Goal: Task Accomplishment & Management: Use online tool/utility

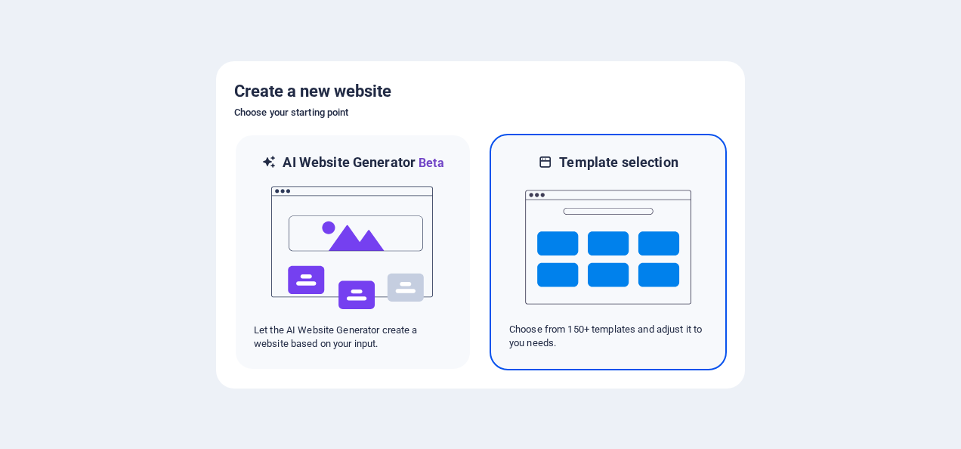
click at [591, 217] on img at bounding box center [608, 246] width 166 height 151
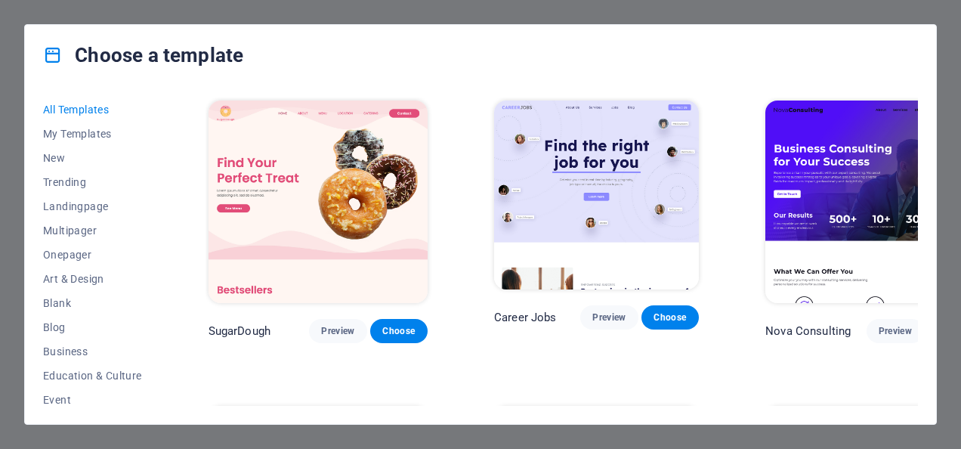
drag, startPoint x: 157, startPoint y: 204, endPoint x: 177, endPoint y: 344, distance: 141.8
click at [177, 347] on div "All Templates My Templates New Trending Landingpage Multipager Onepager Art & D…" at bounding box center [480, 254] width 911 height 338
drag, startPoint x: 159, startPoint y: 251, endPoint x: 164, endPoint y: 260, distance: 10.5
click at [164, 264] on div "All Templates My Templates New Trending Landingpage Multipager Onepager Art & D…" at bounding box center [480, 254] width 911 height 338
drag, startPoint x: 157, startPoint y: 247, endPoint x: 159, endPoint y: 295, distance: 47.6
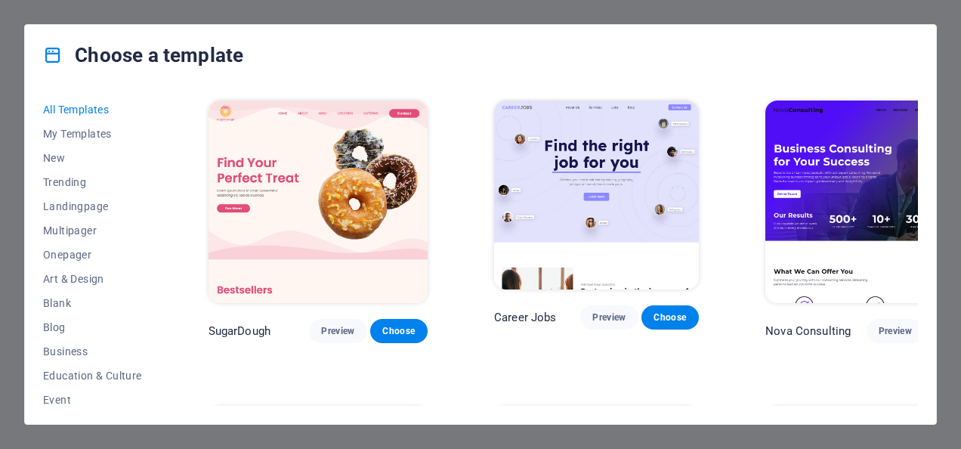
click at [159, 304] on div "All Templates My Templates New Trending Landingpage Multipager Onepager Art & D…" at bounding box center [101, 251] width 117 height 308
drag, startPoint x: 157, startPoint y: 248, endPoint x: 157, endPoint y: 274, distance: 26.4
click at [157, 274] on div "All Templates My Templates New Trending Landingpage Multipager Onepager Art & D…" at bounding box center [101, 251] width 117 height 308
drag, startPoint x: 159, startPoint y: 248, endPoint x: 172, endPoint y: 332, distance: 85.7
click at [167, 343] on div "All Templates My Templates New Trending Landingpage Multipager Onepager Art & D…" at bounding box center [480, 254] width 911 height 338
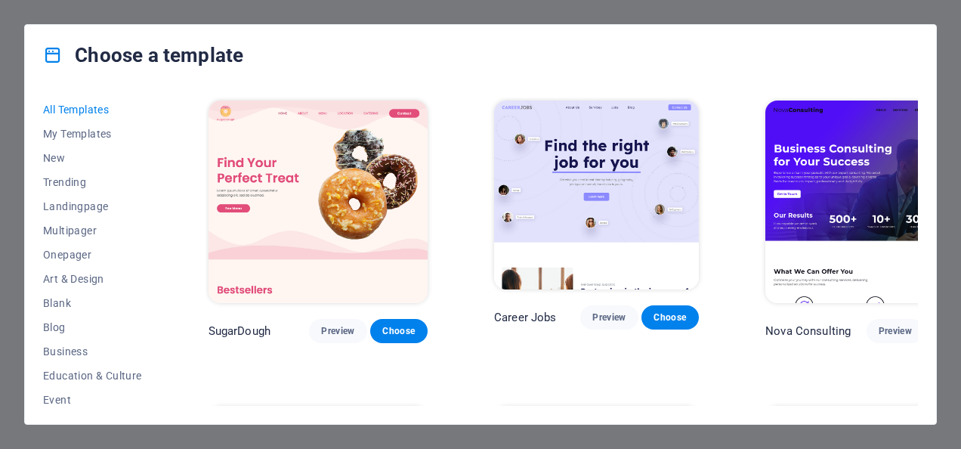
click at [165, 219] on div "All Templates My Templates New Trending Landingpage Multipager Onepager Art & D…" at bounding box center [480, 254] width 911 height 338
drag, startPoint x: 158, startPoint y: 248, endPoint x: 156, endPoint y: 289, distance: 41.6
click at [156, 289] on div "All Templates My Templates New Trending Landingpage Multipager Onepager Art & D…" at bounding box center [101, 251] width 117 height 308
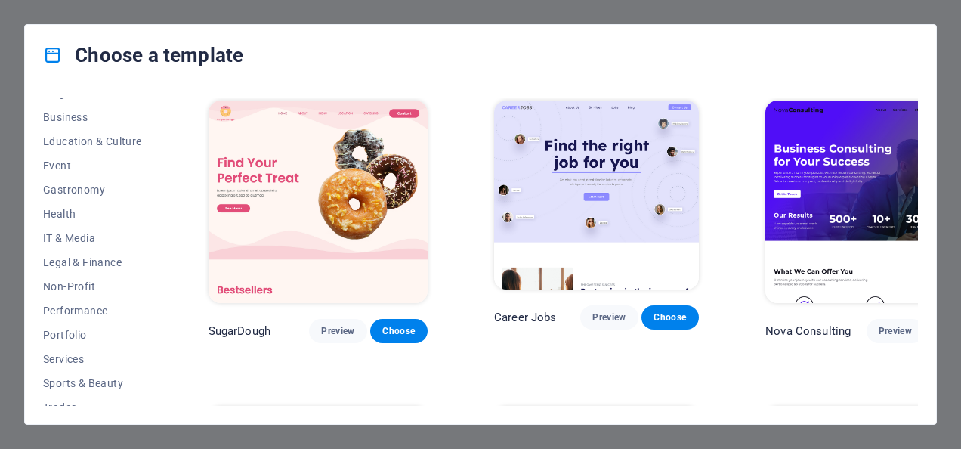
scroll to position [295, 0]
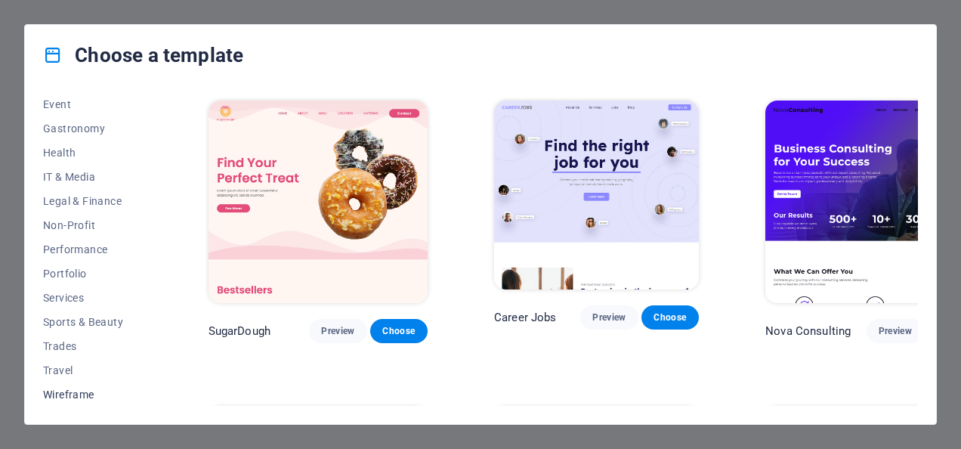
click at [84, 394] on span "Wireframe" at bounding box center [92, 394] width 99 height 12
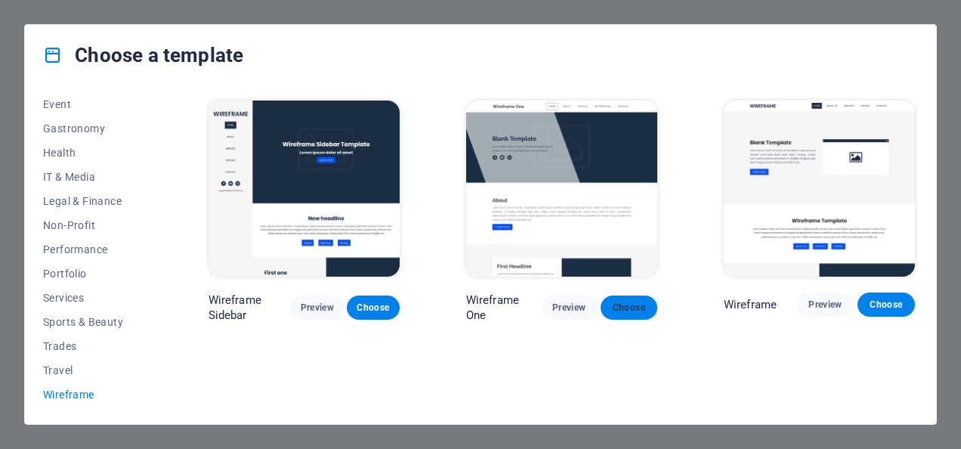
click at [634, 302] on span "Choose" at bounding box center [629, 307] width 32 height 12
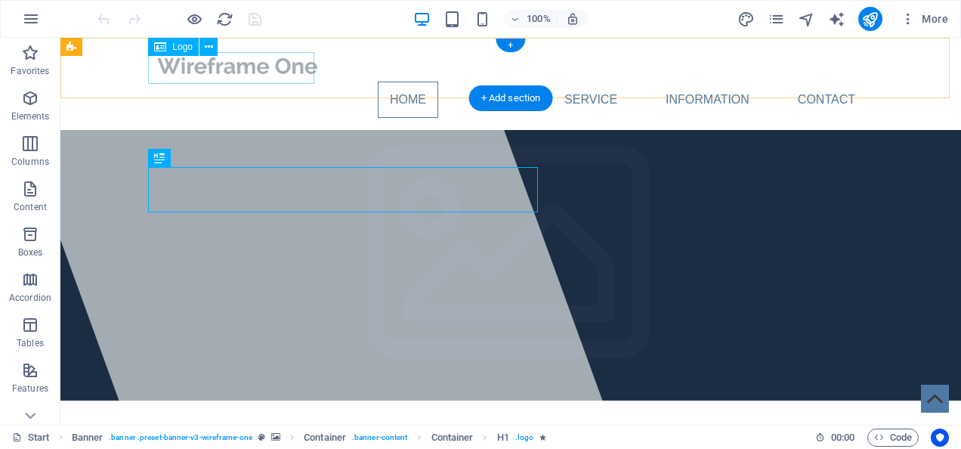
click at [234, 63] on div at bounding box center [510, 66] width 713 height 32
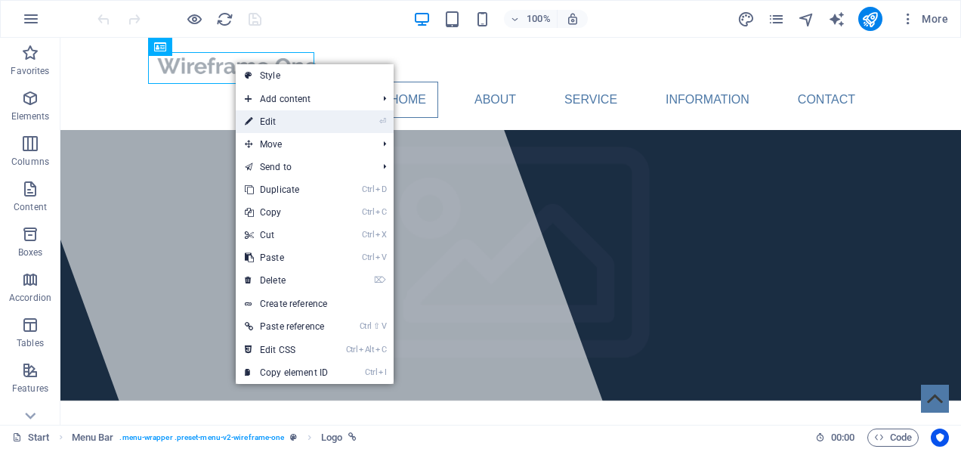
click at [289, 122] on link "⏎ Edit" at bounding box center [286, 121] width 101 height 23
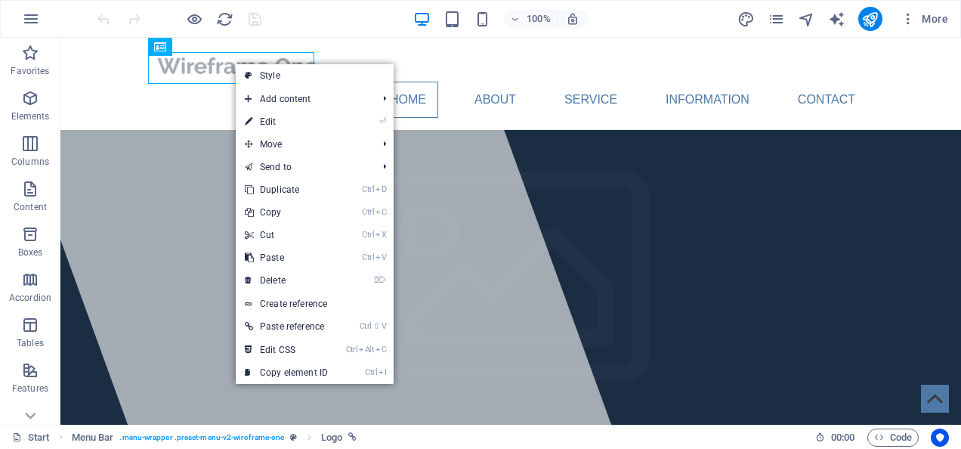
select select "px"
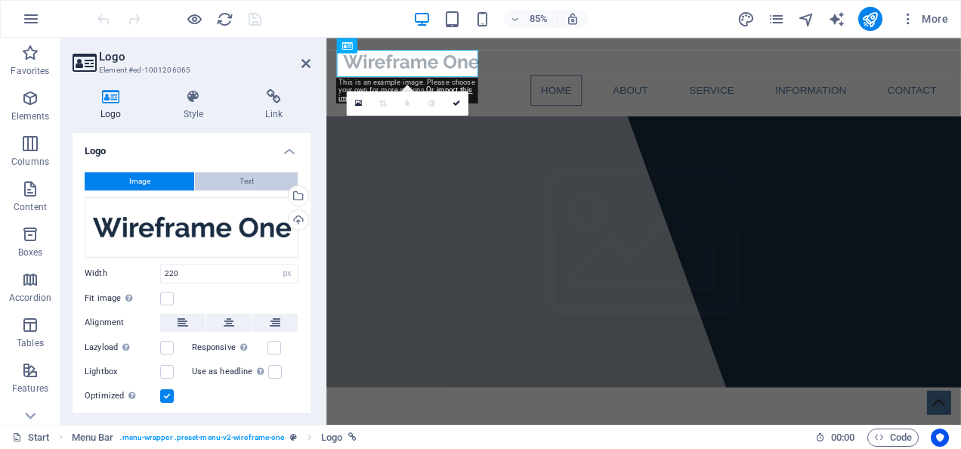
click at [242, 179] on span "Text" at bounding box center [246, 181] width 14 height 18
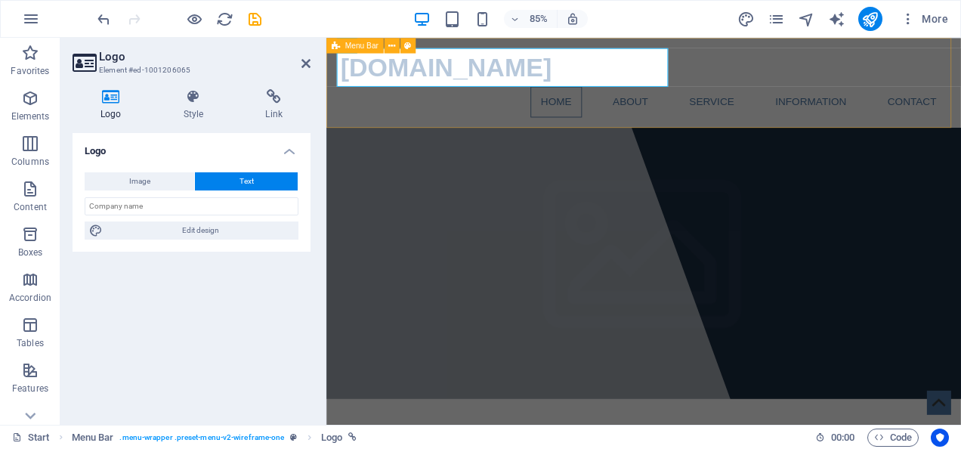
click at [847, 68] on div "[DOMAIN_NAME] Home About Service Information Contact Menu" at bounding box center [699, 91] width 746 height 106
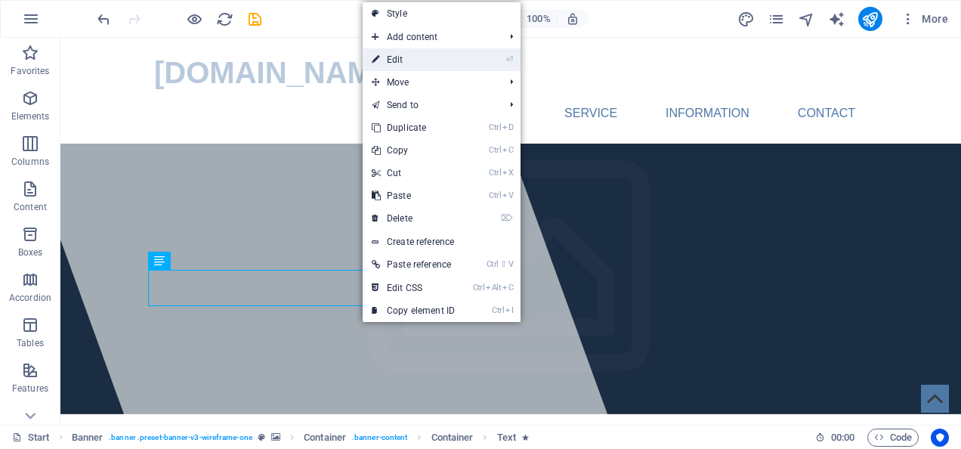
click at [420, 54] on link "⏎ Edit" at bounding box center [413, 59] width 101 height 23
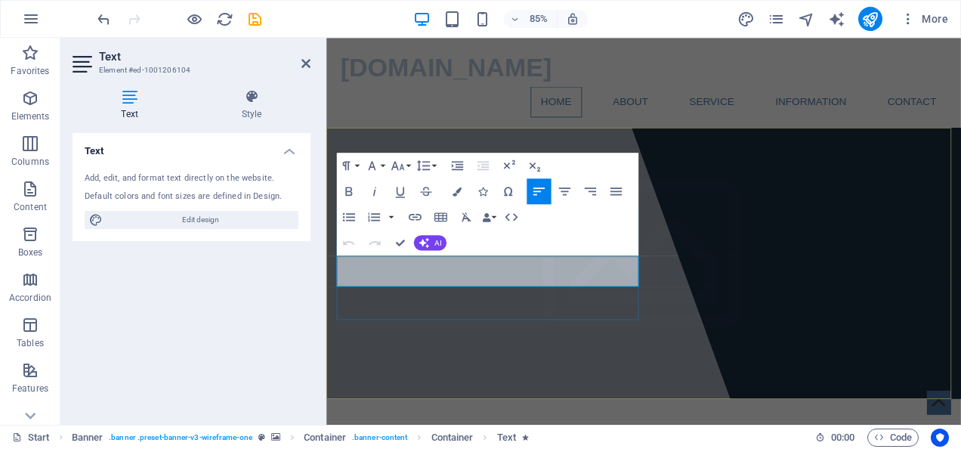
drag, startPoint x: 340, startPoint y: 308, endPoint x: 634, endPoint y: 321, distance: 294.1
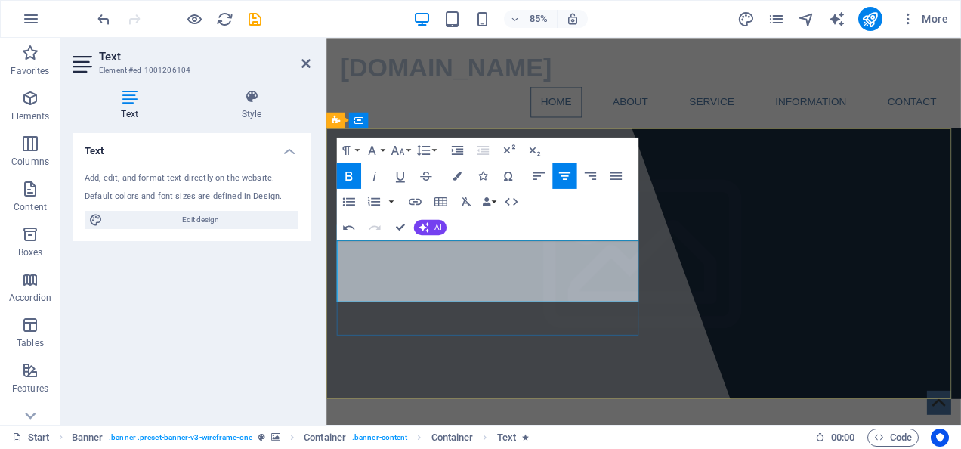
click at [534, 169] on icon "button" at bounding box center [538, 175] width 15 height 15
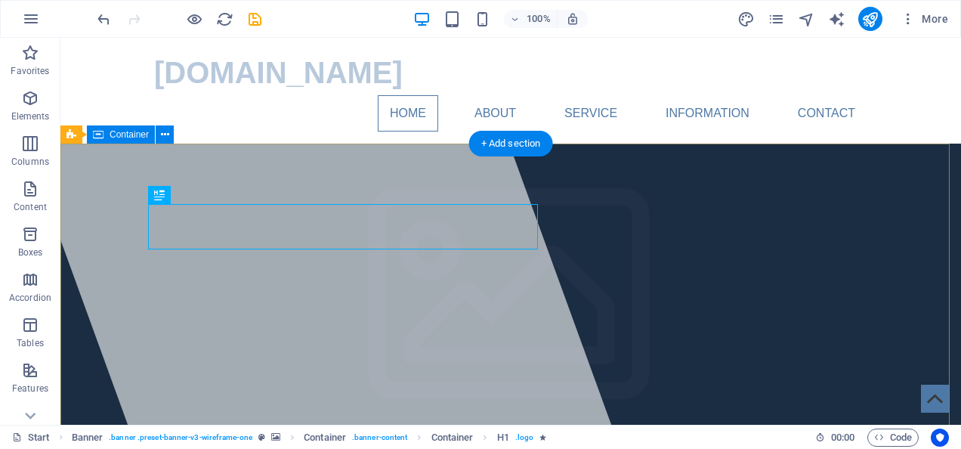
drag, startPoint x: 153, startPoint y: 224, endPoint x: 564, endPoint y: 218, distance: 411.7
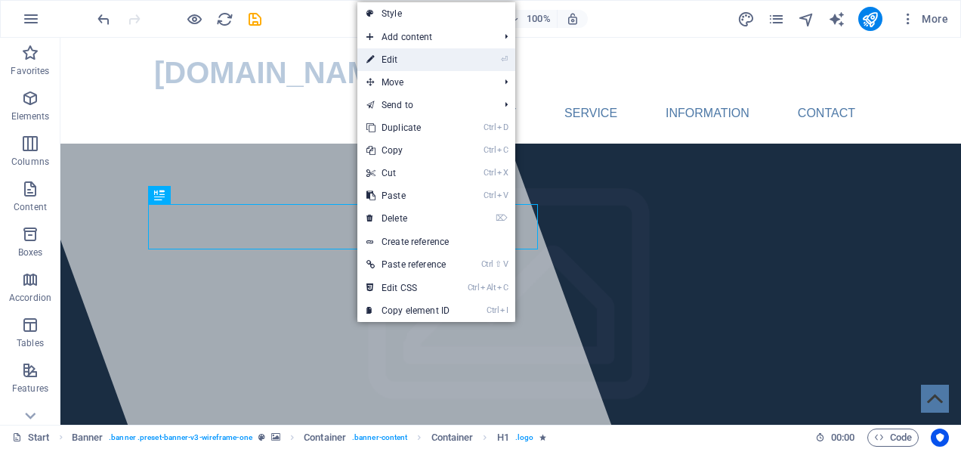
click at [427, 60] on link "⏎ Edit" at bounding box center [407, 59] width 101 height 23
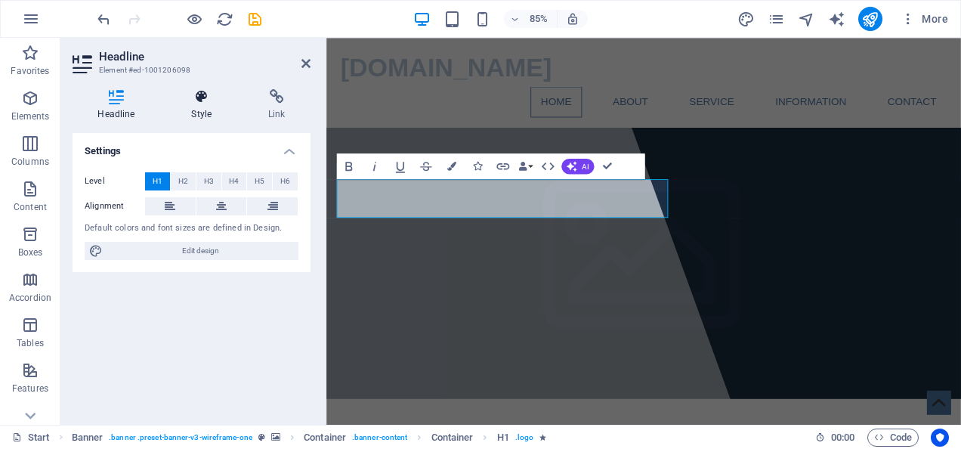
click at [200, 103] on icon at bounding box center [201, 96] width 71 height 15
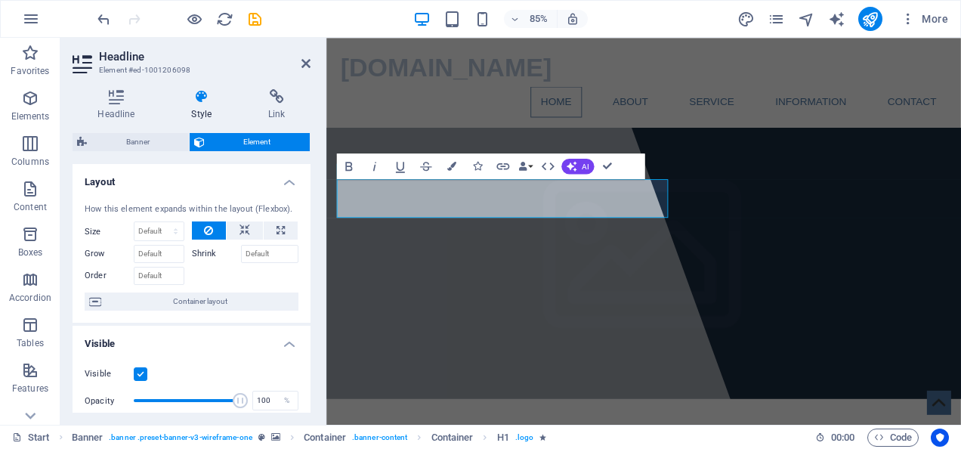
click at [199, 251] on label "Shrink" at bounding box center [216, 254] width 49 height 18
click at [241, 251] on input "Shrink" at bounding box center [270, 254] width 58 height 18
click at [200, 254] on label "Shrink" at bounding box center [216, 254] width 49 height 18
click at [241, 254] on input "Shrink" at bounding box center [270, 254] width 58 height 18
click at [177, 233] on select "Default auto px % 1/1 1/2 1/3 1/4 1/5 1/6 1/7 1/8 1/9 1/10" at bounding box center [158, 231] width 49 height 18
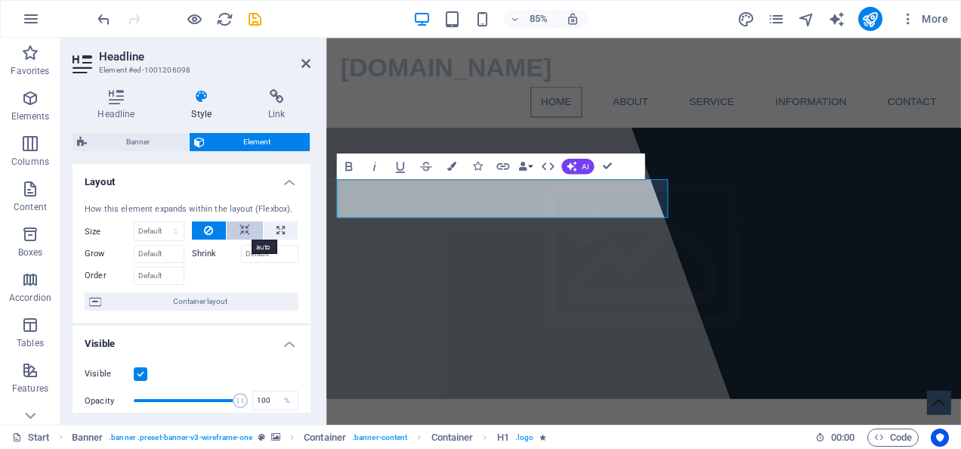
click at [234, 227] on button at bounding box center [245, 230] width 36 height 18
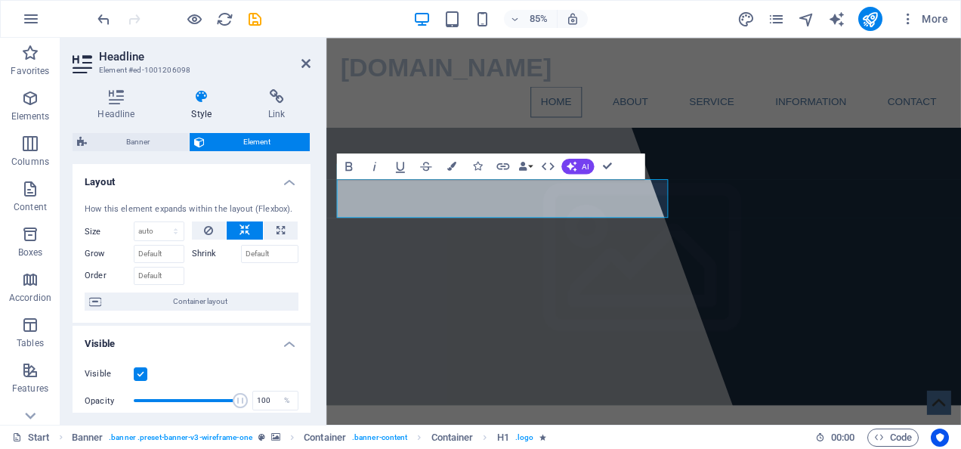
click at [239, 231] on icon at bounding box center [244, 230] width 11 height 18
click at [248, 230] on icon at bounding box center [244, 230] width 11 height 18
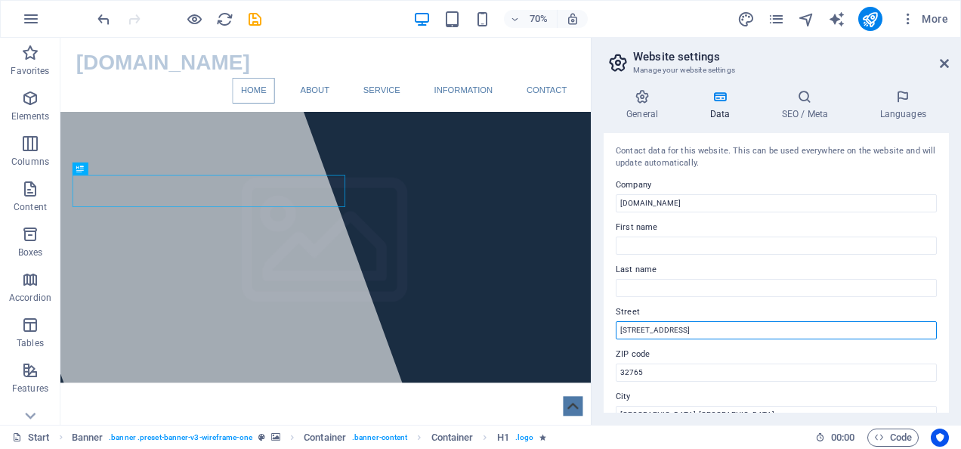
drag, startPoint x: 711, startPoint y: 331, endPoint x: 677, endPoint y: 322, distance: 35.9
click at [680, 322] on input "[STREET_ADDRESS]" at bounding box center [776, 330] width 321 height 18
click at [699, 328] on input "[STREET_ADDRESS]" at bounding box center [776, 330] width 321 height 18
drag, startPoint x: 620, startPoint y: 326, endPoint x: 690, endPoint y: 313, distance: 71.5
click at [690, 321] on input "[STREET_ADDRESS]" at bounding box center [776, 330] width 321 height 18
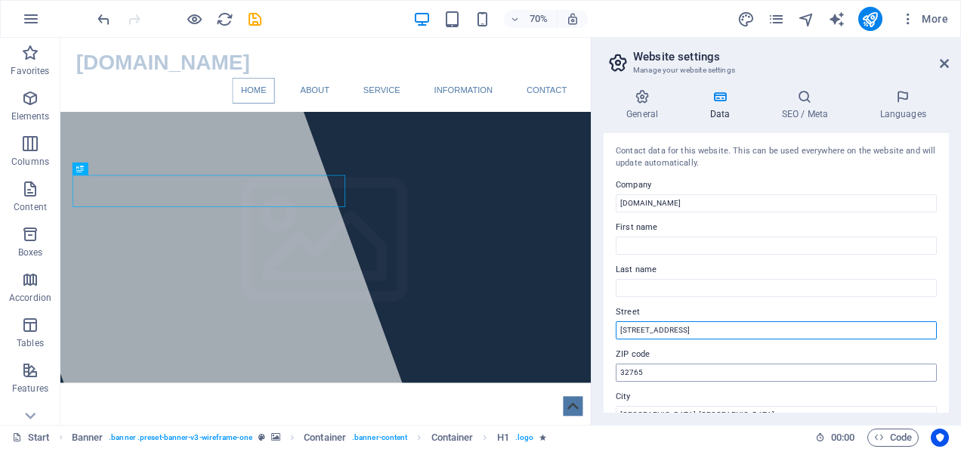
type input "[STREET_ADDRESS]"
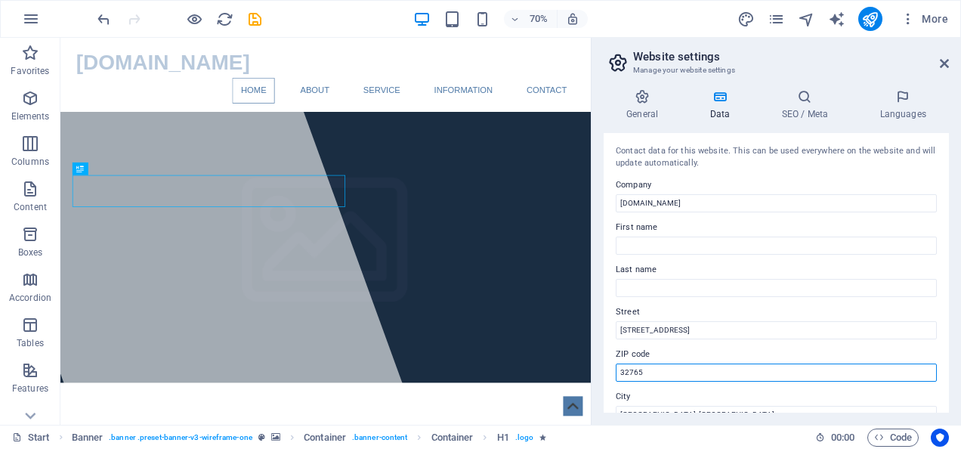
drag, startPoint x: 662, startPoint y: 367, endPoint x: 612, endPoint y: 364, distance: 49.9
click at [612, 364] on div "Contact data for this website. This can be used everywhere on the website and w…" at bounding box center [775, 272] width 345 height 279
type input "33141"
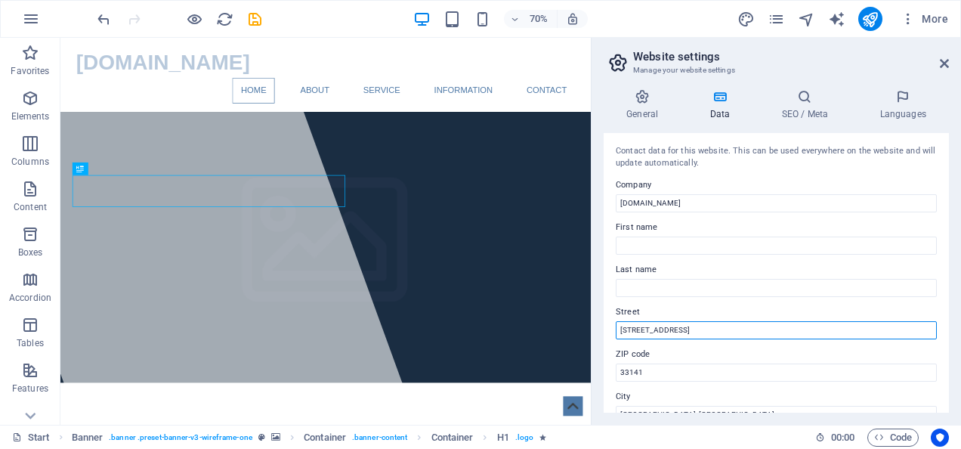
click at [622, 322] on input "[STREET_ADDRESS]" at bounding box center [776, 330] width 321 height 18
click at [672, 330] on input "[STREET_ADDRESS]" at bounding box center [776, 330] width 321 height 18
type input "[STREET_ADDRESS]"
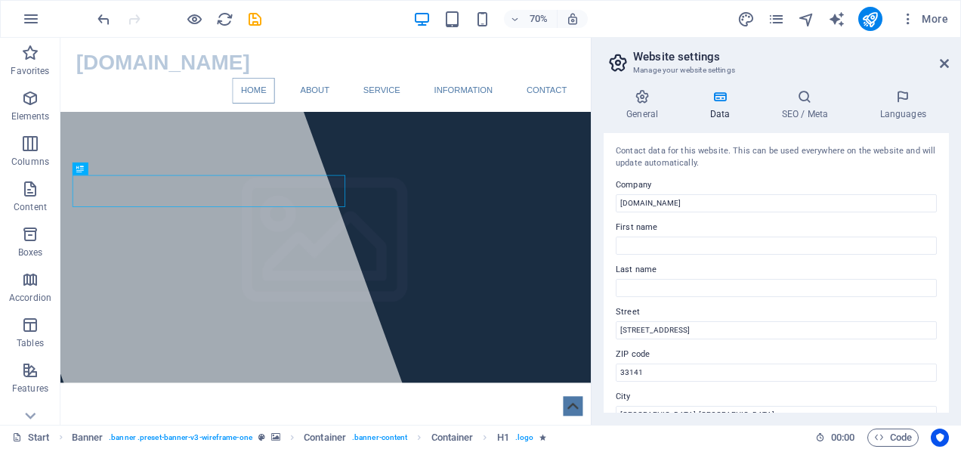
drag, startPoint x: 944, startPoint y: 229, endPoint x: 945, endPoint y: 247, distance: 18.1
click at [945, 247] on div "Contact data for this website. This can be used everywhere on the website and w…" at bounding box center [775, 272] width 345 height 279
drag, startPoint x: 944, startPoint y: 224, endPoint x: 955, endPoint y: 266, distance: 43.6
click at [955, 266] on div "General Data SEO / Meta Languages Website name [DOMAIN_NAME] Logo Drag files he…" at bounding box center [775, 250] width 369 height 347
drag, startPoint x: 944, startPoint y: 227, endPoint x: 940, endPoint y: 249, distance: 22.4
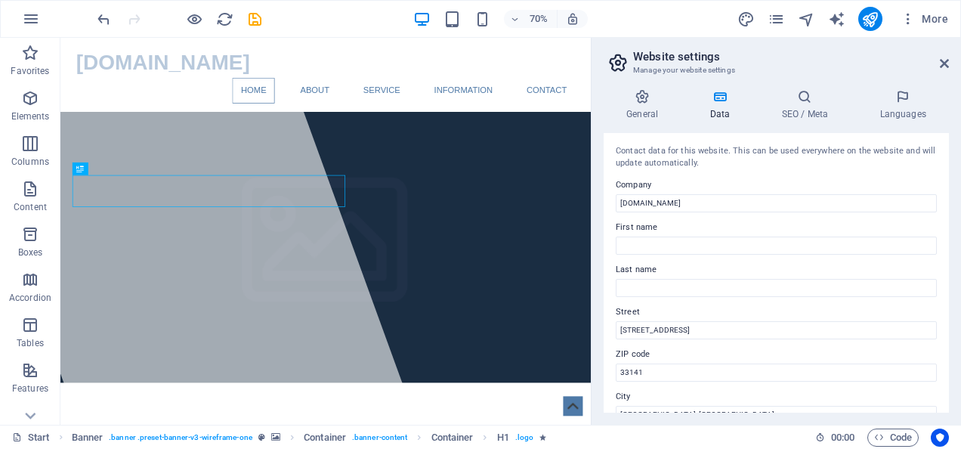
click at [947, 258] on div "Contact data for this website. This can be used everywhere on the website and w…" at bounding box center [775, 272] width 345 height 279
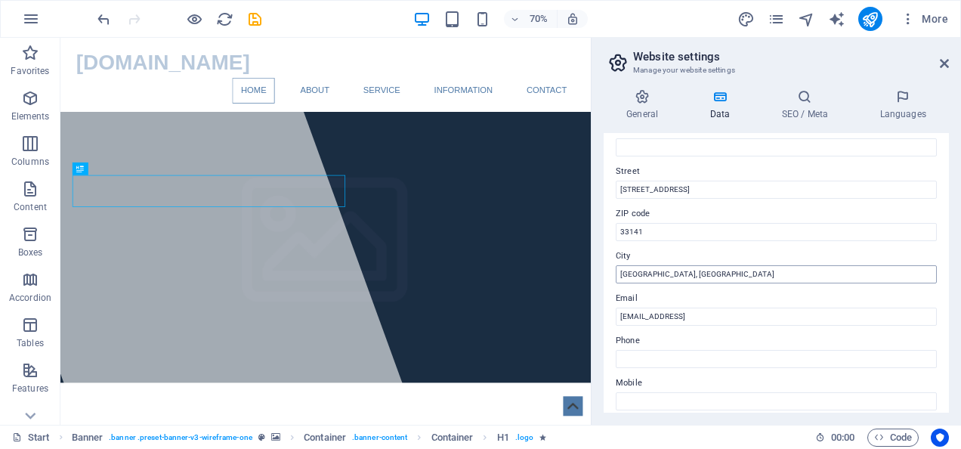
scroll to position [140, 0]
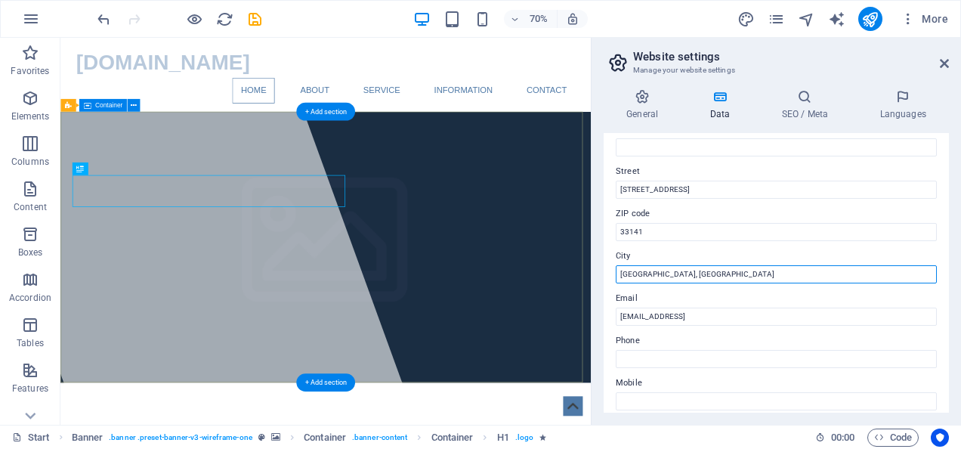
drag, startPoint x: 705, startPoint y: 307, endPoint x: 793, endPoint y: 339, distance: 93.4
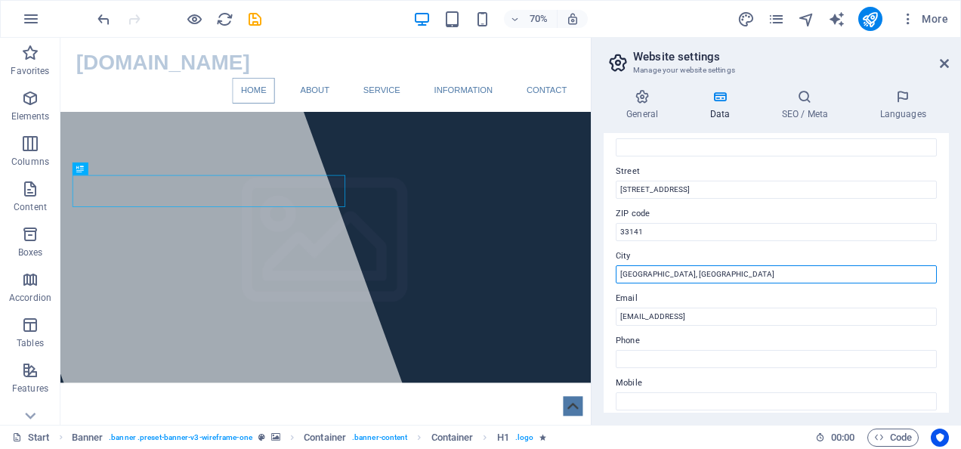
drag, startPoint x: 619, startPoint y: 272, endPoint x: 645, endPoint y: 270, distance: 26.5
click at [645, 270] on input "[GEOGRAPHIC_DATA], [GEOGRAPHIC_DATA]" at bounding box center [776, 274] width 321 height 18
type input "[GEOGRAPHIC_DATA], [GEOGRAPHIC_DATA]"
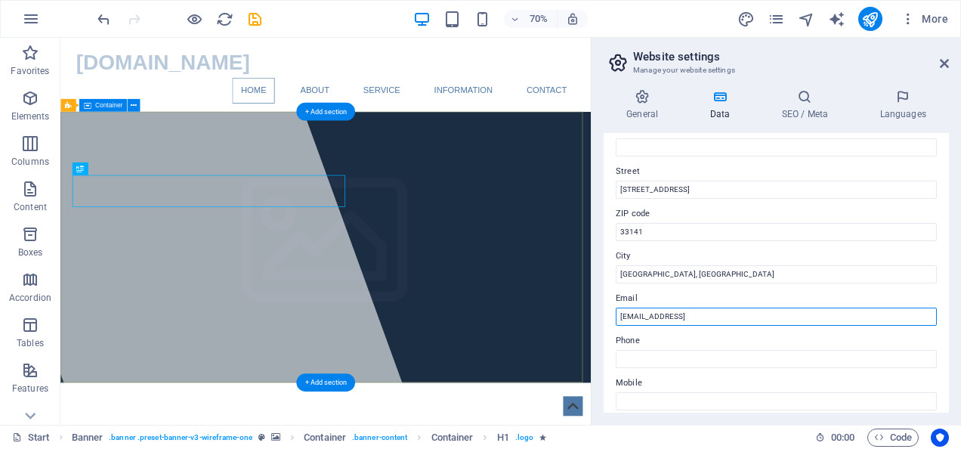
drag, startPoint x: 886, startPoint y: 354, endPoint x: 655, endPoint y: 430, distance: 243.1
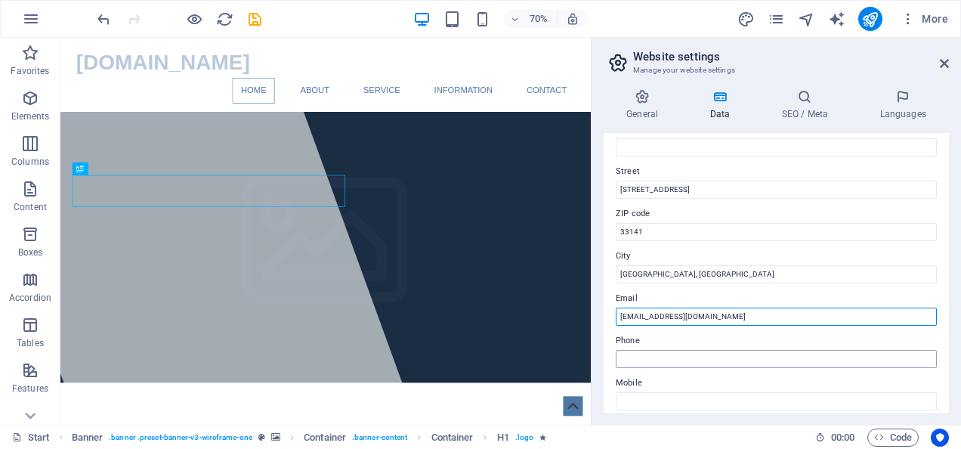
type input "[EMAIL_ADDRESS][DOMAIN_NAME]"
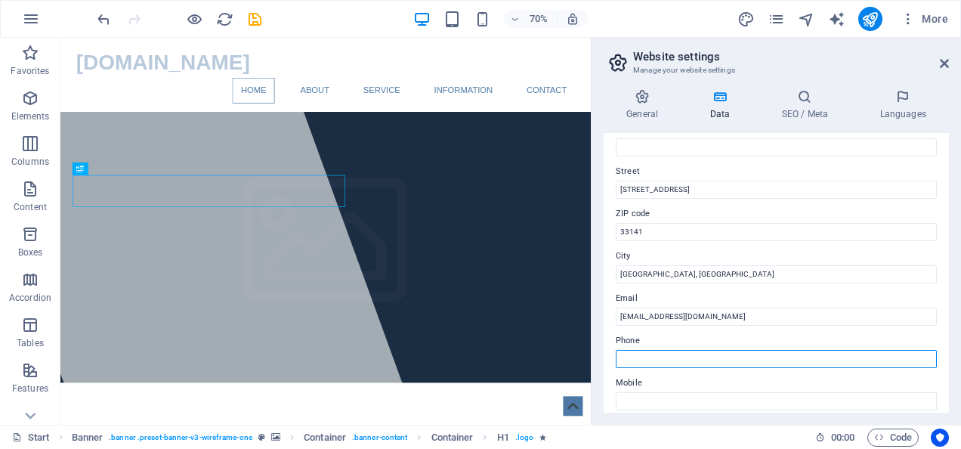
click at [693, 360] on input "Phone" at bounding box center [776, 359] width 321 height 18
type input "[PHONE_NUMBER]"
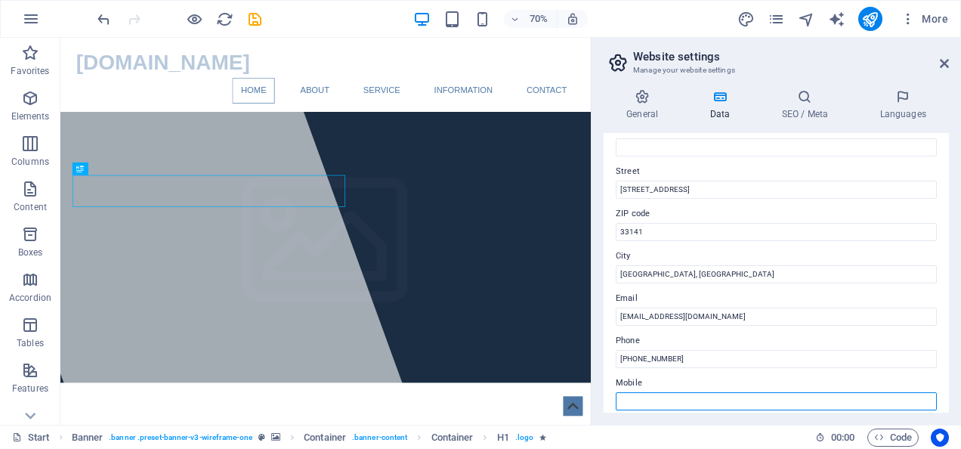
click at [652, 394] on input "Mobile" at bounding box center [776, 401] width 321 height 18
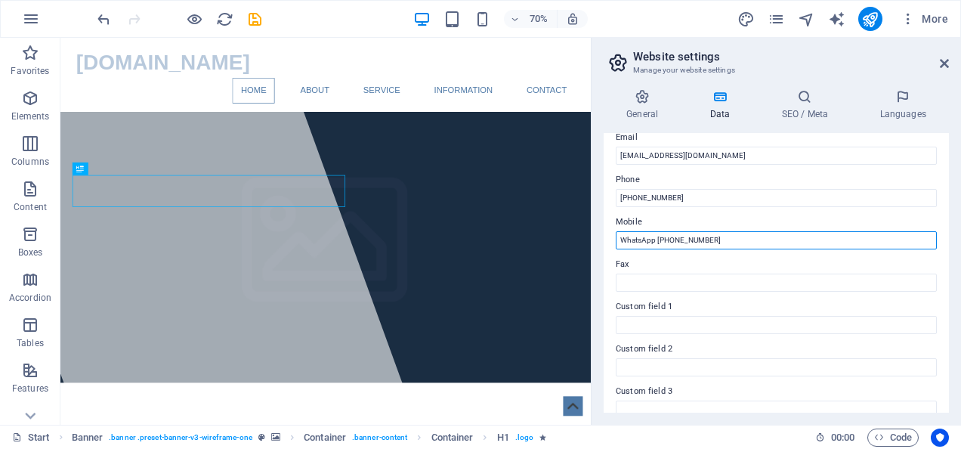
scroll to position [300, 0]
type input "WhatsApp [PHONE_NUMBER]"
click at [779, 261] on label "Fax" at bounding box center [776, 266] width 321 height 18
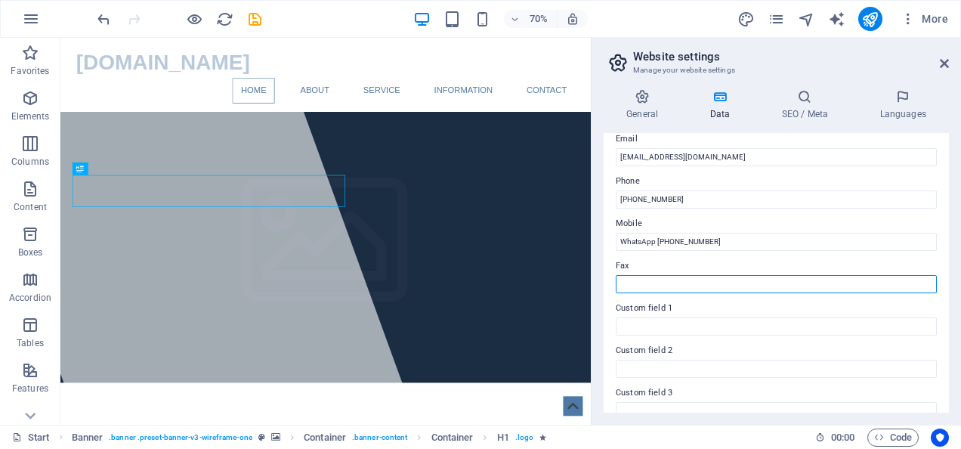
click at [779, 275] on input "Fax" at bounding box center [776, 284] width 321 height 18
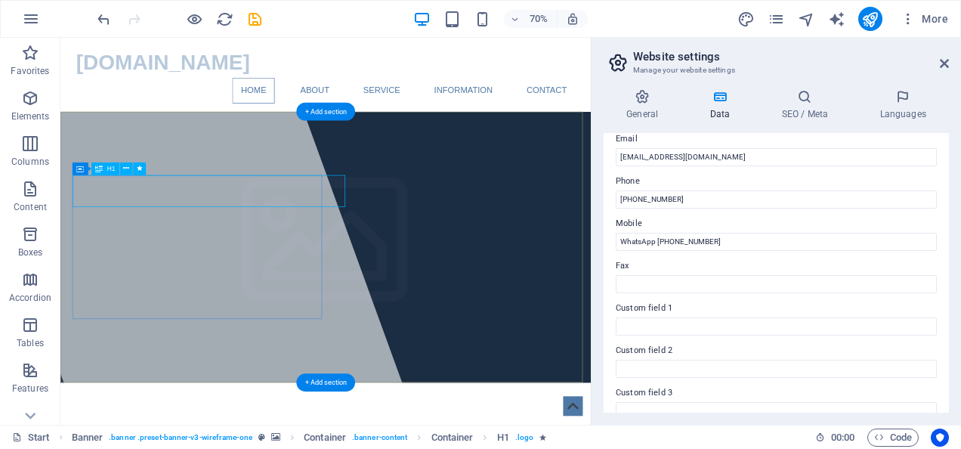
drag, startPoint x: 381, startPoint y: 264, endPoint x: 392, endPoint y: 258, distance: 12.6
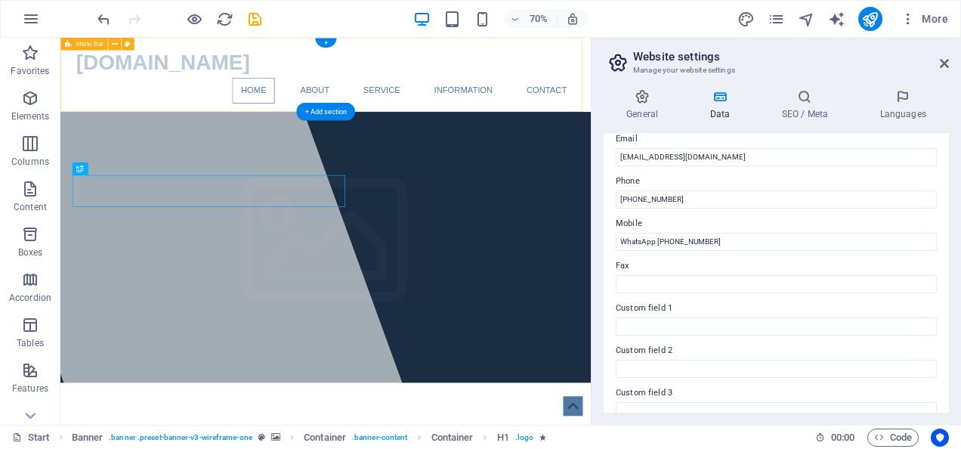
click at [580, 63] on div "[DOMAIN_NAME] Home About Service Information Contact Menu" at bounding box center [439, 91] width 758 height 106
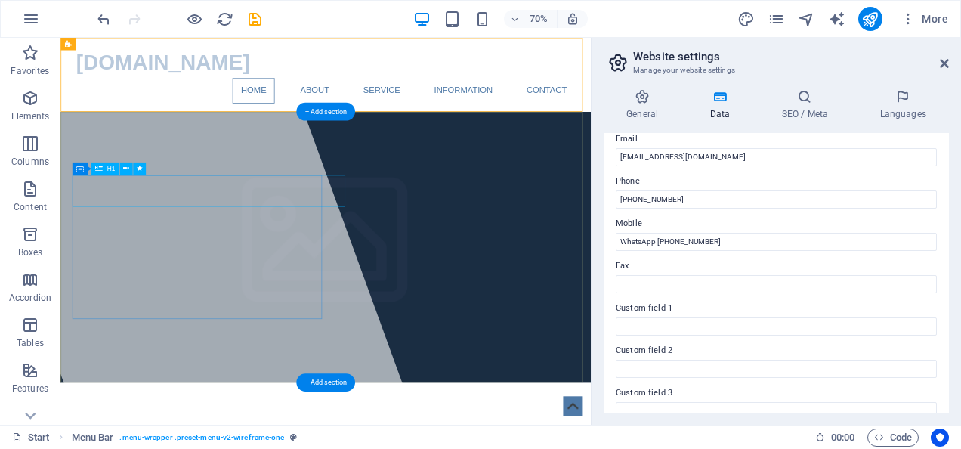
drag, startPoint x: 280, startPoint y: 252, endPoint x: 412, endPoint y: 251, distance: 132.2
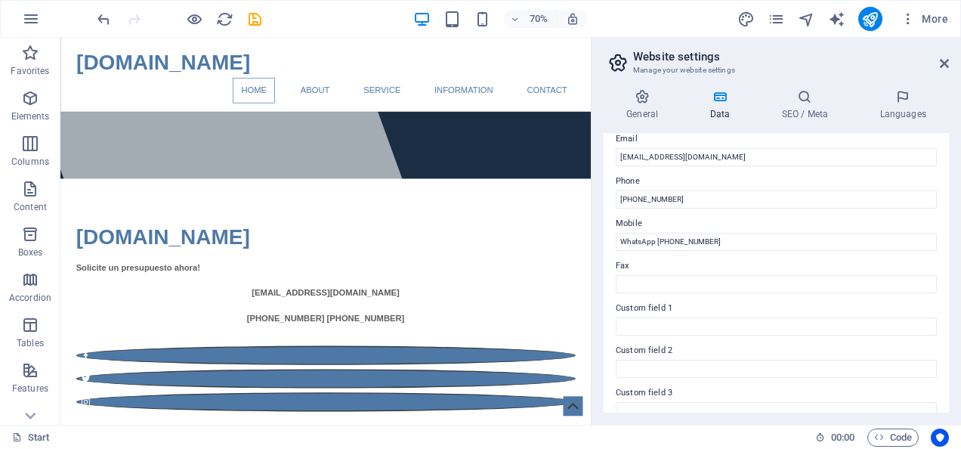
scroll to position [296, 0]
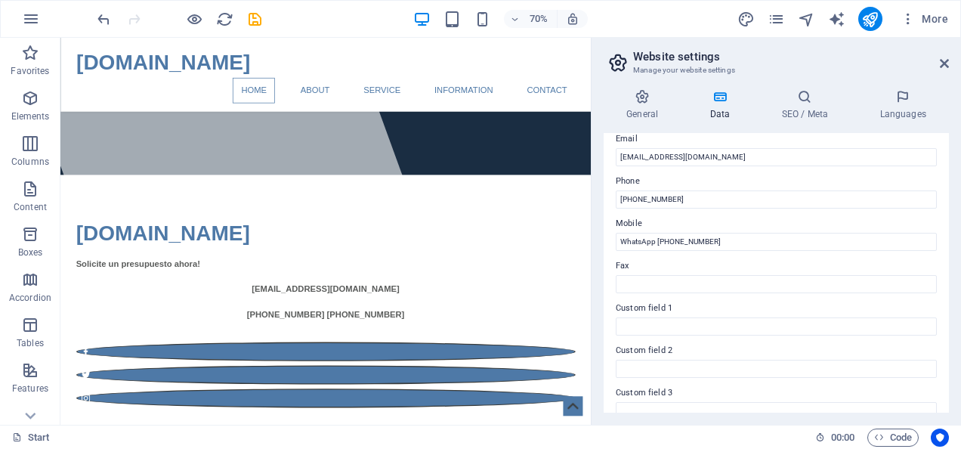
drag, startPoint x: 808, startPoint y: 106, endPoint x: 664, endPoint y: 149, distance: 150.5
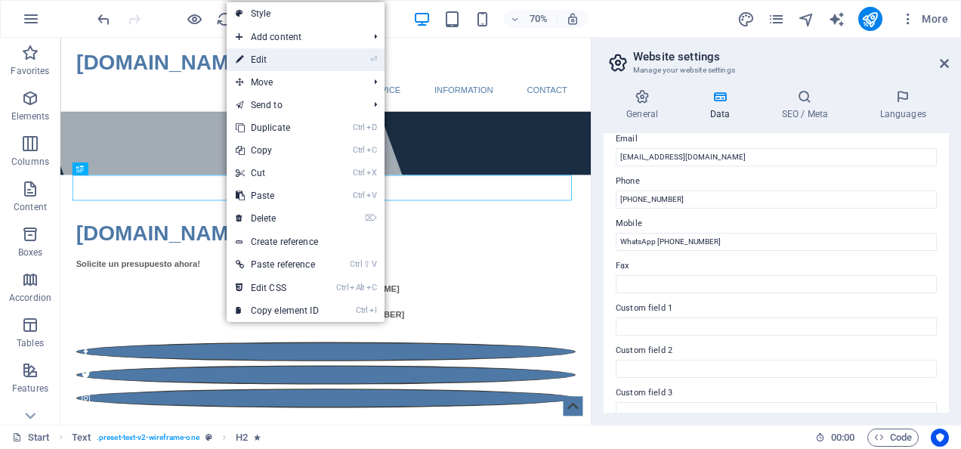
click at [267, 51] on link "⏎ Edit" at bounding box center [277, 59] width 101 height 23
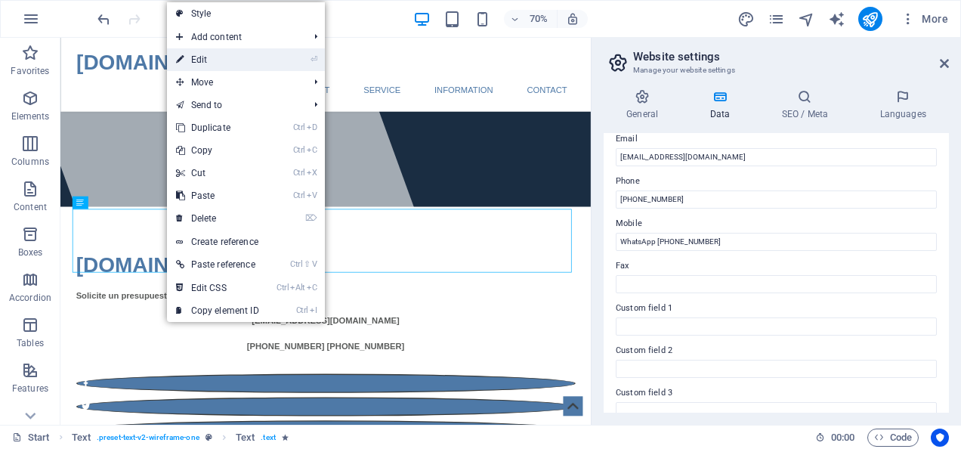
click at [205, 59] on link "⏎ Edit" at bounding box center [217, 59] width 101 height 23
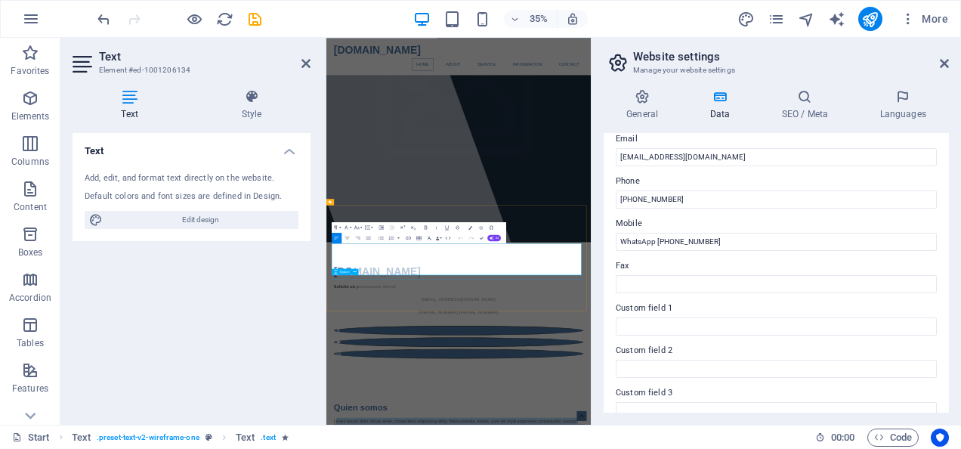
drag, startPoint x: 350, startPoint y: 640, endPoint x: 910, endPoint y: 712, distance: 564.2
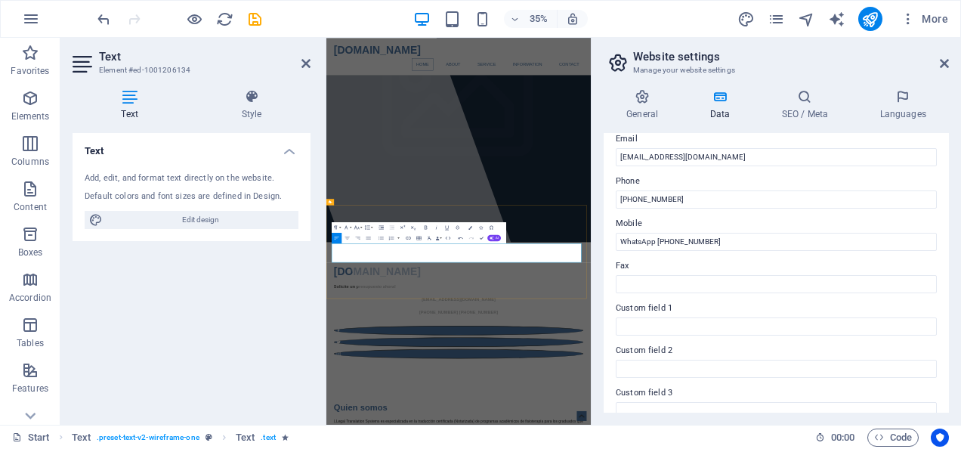
click at [941, 54] on h2 "Website settings" at bounding box center [791, 57] width 316 height 14
click at [946, 62] on icon at bounding box center [944, 63] width 9 height 12
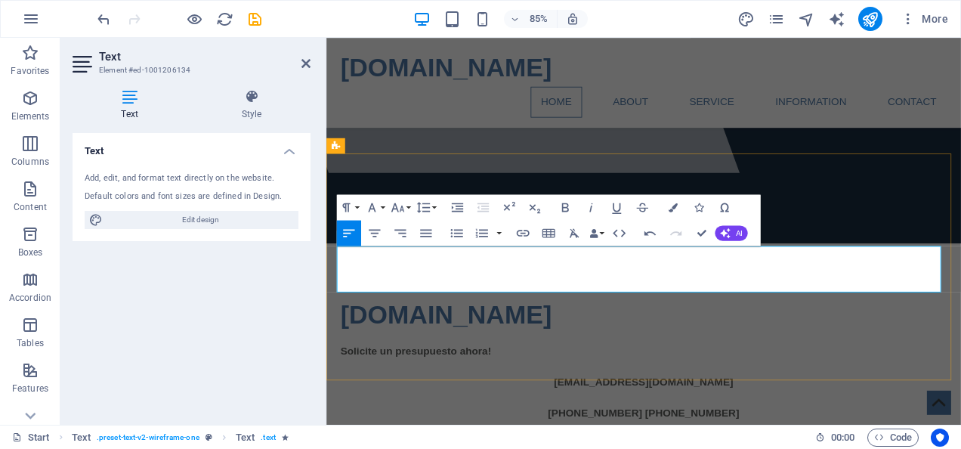
drag, startPoint x: 881, startPoint y: 295, endPoint x: 938, endPoint y: 288, distance: 57.1
drag, startPoint x: 887, startPoint y: 295, endPoint x: 927, endPoint y: 298, distance: 40.9
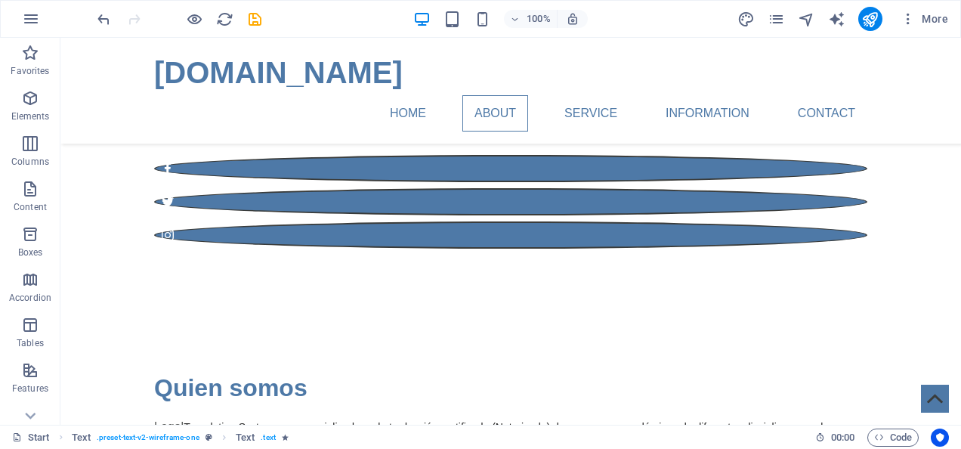
scroll to position [653, 0]
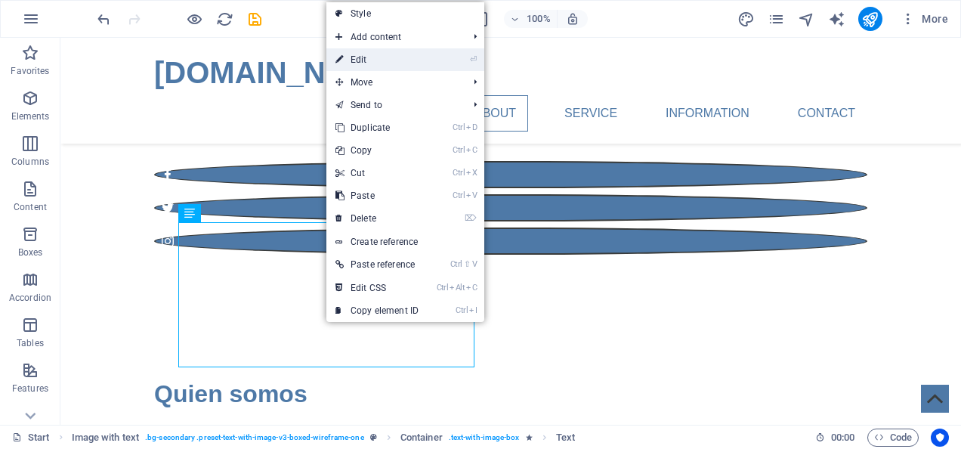
click at [400, 57] on link "⏎ Edit" at bounding box center [376, 59] width 101 height 23
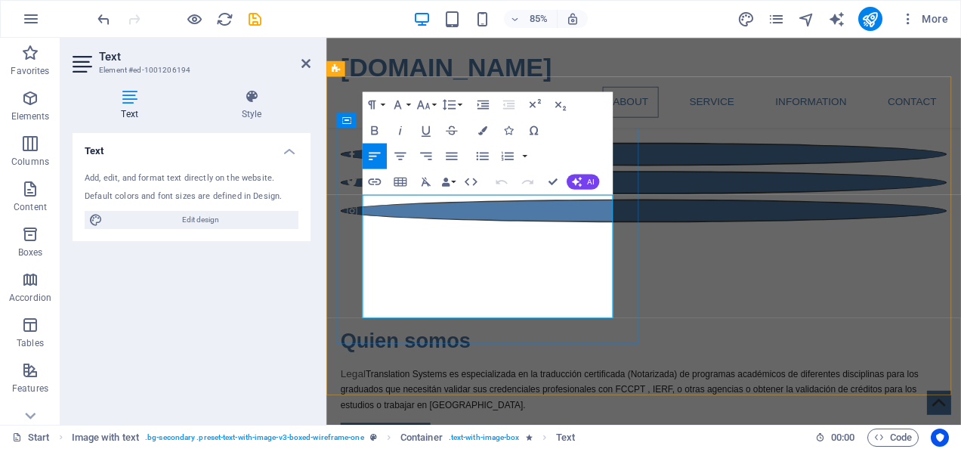
drag, startPoint x: 372, startPoint y: 236, endPoint x: 406, endPoint y: 246, distance: 35.6
drag, startPoint x: 370, startPoint y: 236, endPoint x: 610, endPoint y: 351, distance: 266.5
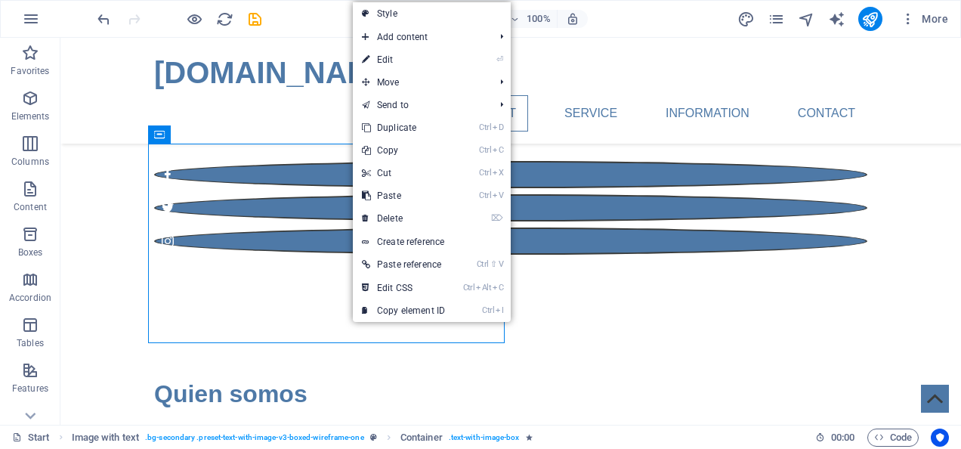
drag, startPoint x: 400, startPoint y: 61, endPoint x: 356, endPoint y: 128, distance: 79.6
click at [400, 61] on link "⏎ Edit" at bounding box center [403, 59] width 101 height 23
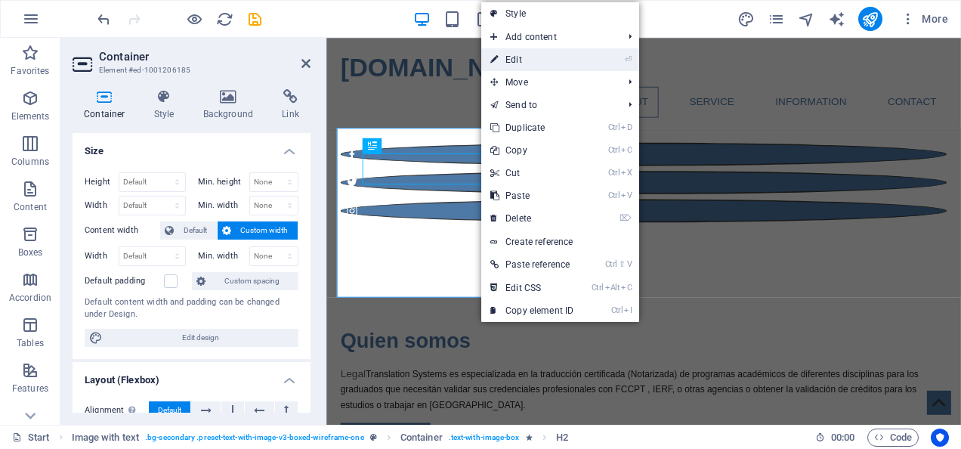
click at [523, 54] on link "⏎ Edit" at bounding box center [531, 59] width 101 height 23
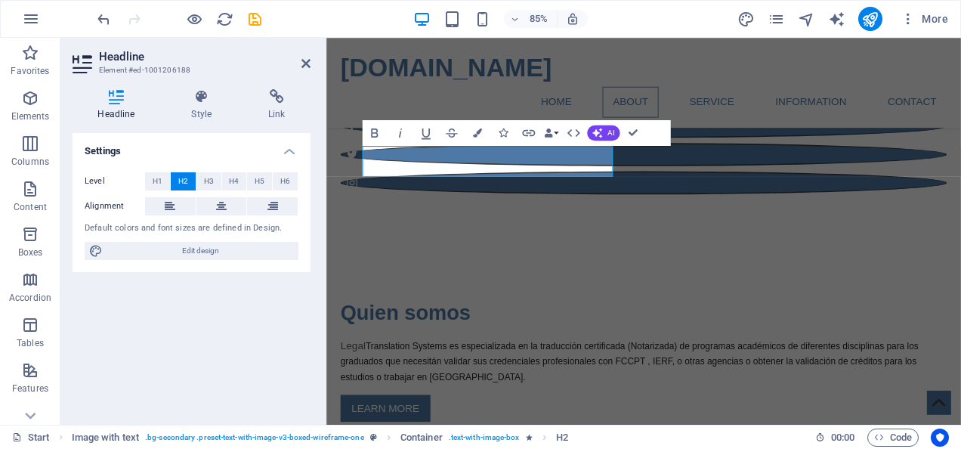
scroll to position [662, 0]
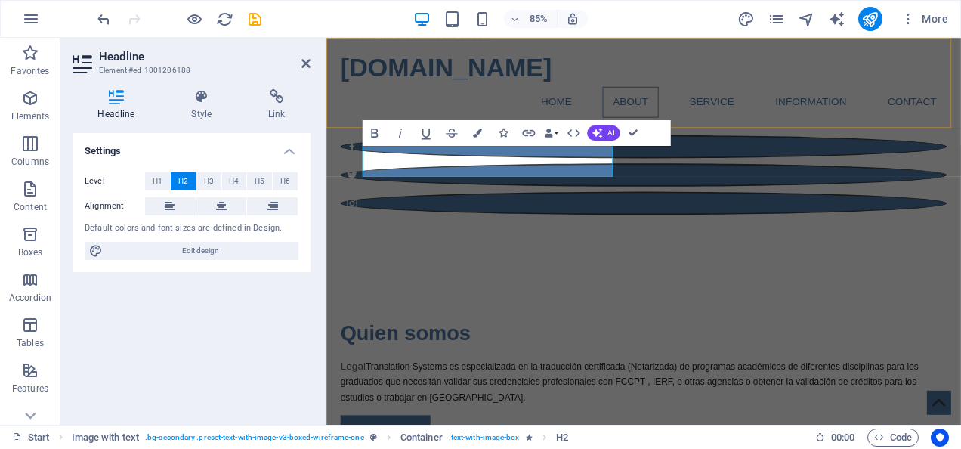
click at [898, 133] on div "[DOMAIN_NAME] Home About Service Information Contact Menu" at bounding box center [699, 91] width 746 height 106
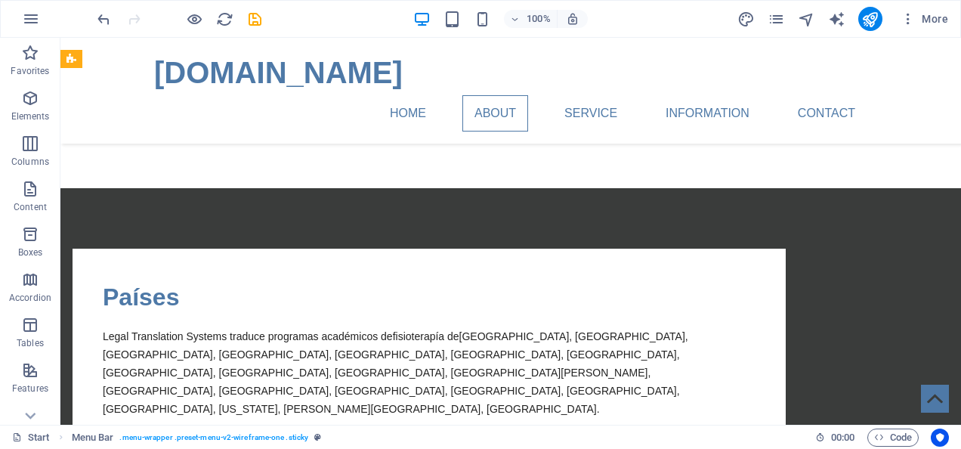
scroll to position [1017, 0]
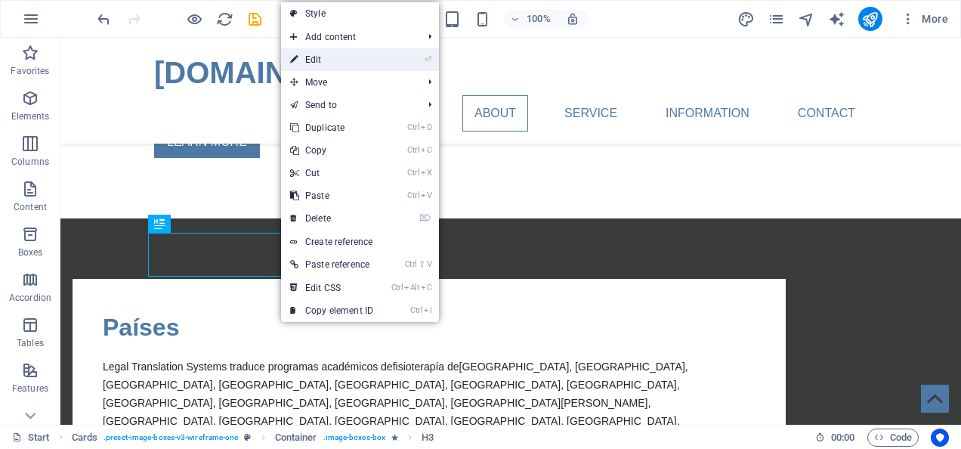
click at [344, 59] on link "⏎ Edit" at bounding box center [331, 59] width 101 height 23
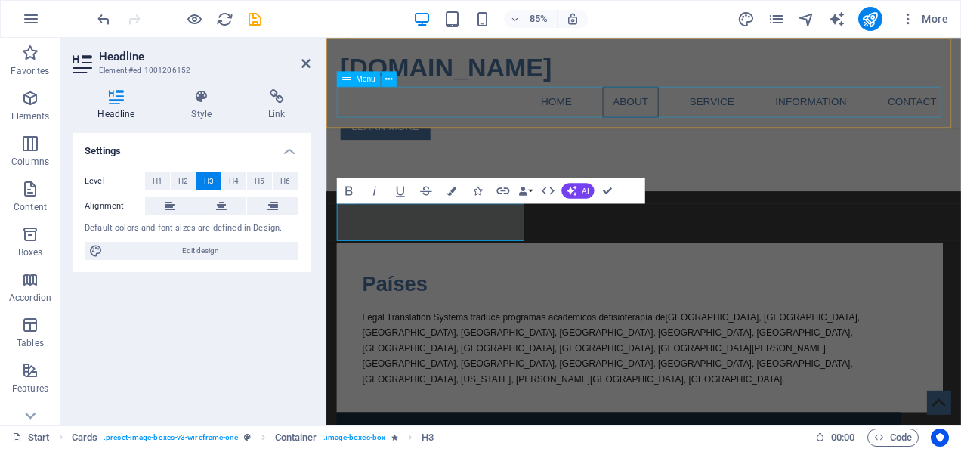
click at [489, 128] on nav "Home About Service Information Contact" at bounding box center [699, 113] width 713 height 36
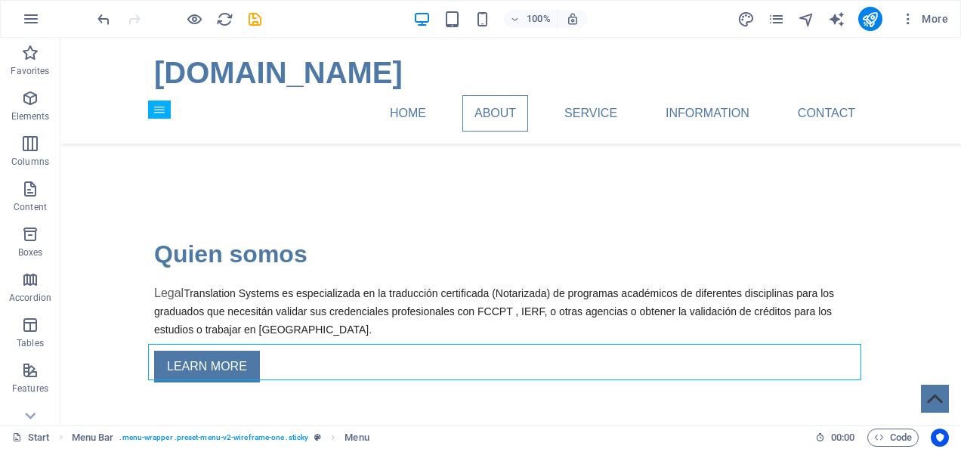
scroll to position [662, 0]
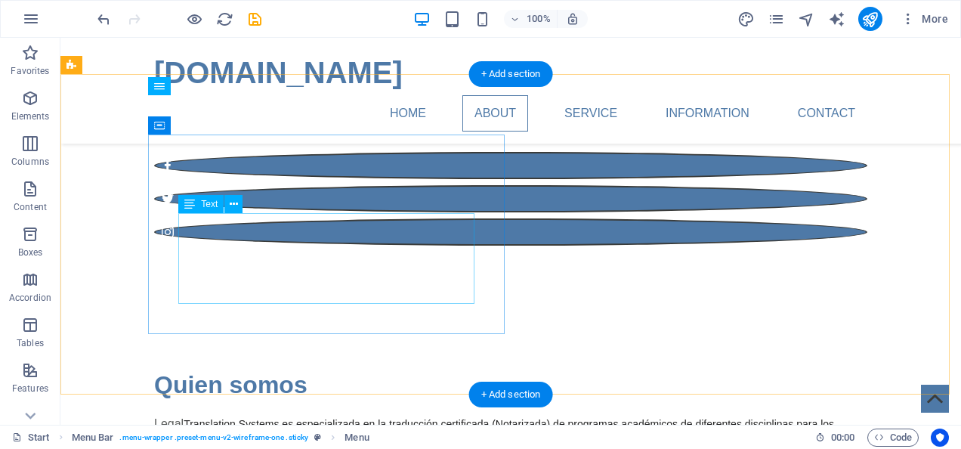
drag, startPoint x: 223, startPoint y: 227, endPoint x: 432, endPoint y: 275, distance: 214.7
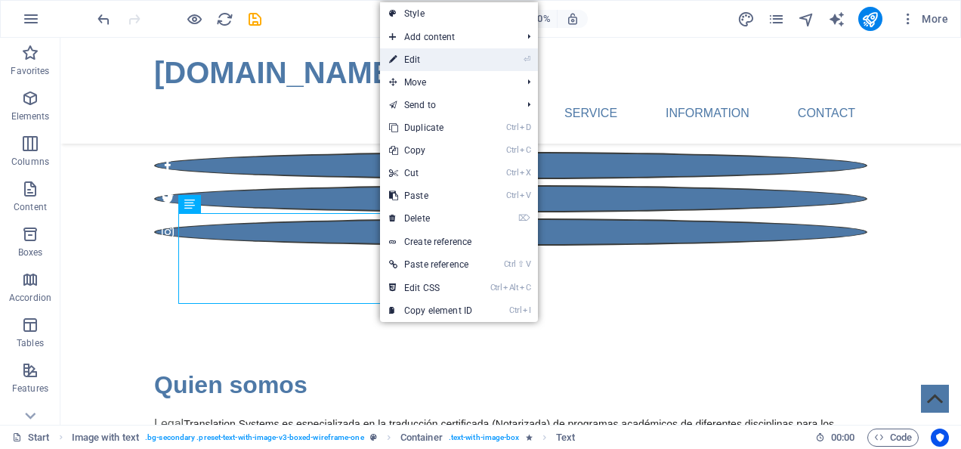
click at [425, 59] on link "⏎ Edit" at bounding box center [430, 59] width 101 height 23
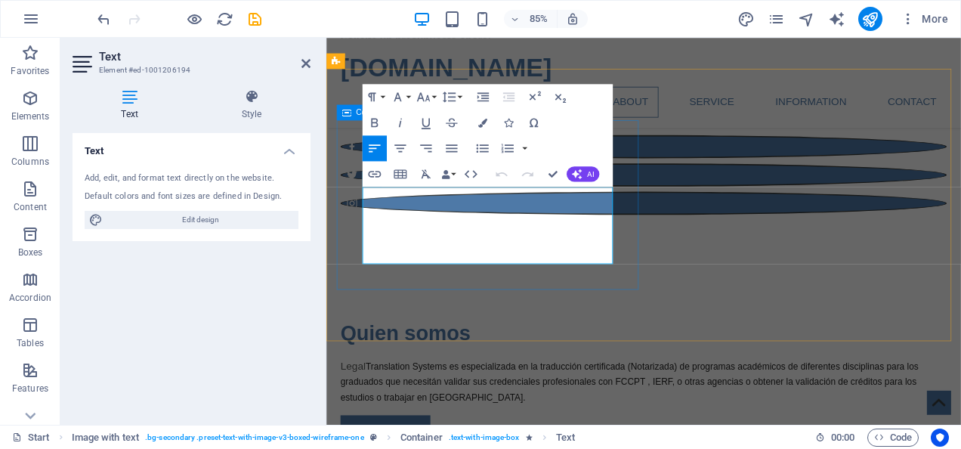
drag, startPoint x: 370, startPoint y: 224, endPoint x: 656, endPoint y: 304, distance: 296.5
copy p "Legal Translation Systems traduce programas académicos de fisioterapía de [GEOG…"
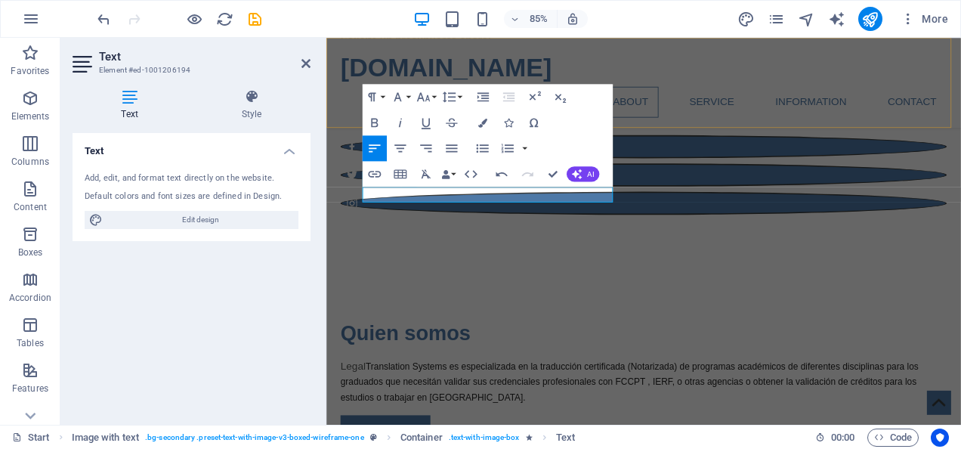
click at [838, 134] on div "[DOMAIN_NAME] Home About Service Information Contact Menu" at bounding box center [699, 91] width 746 height 106
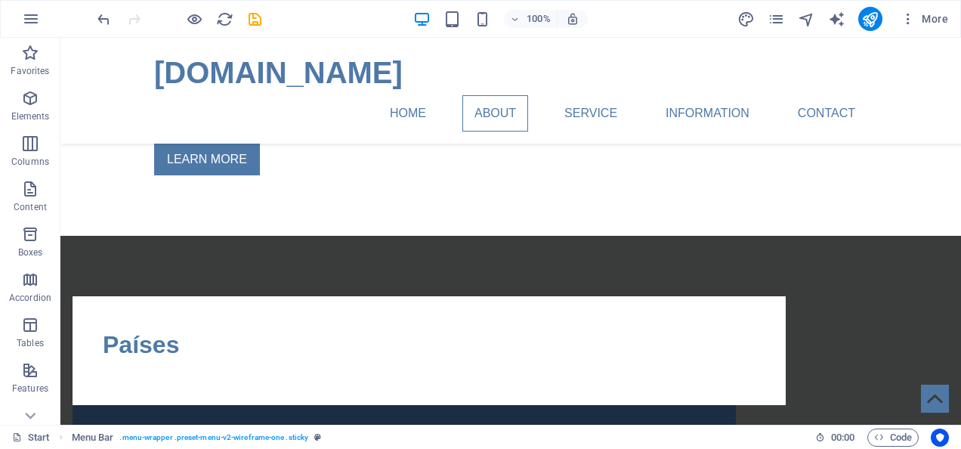
scroll to position [1053, 0]
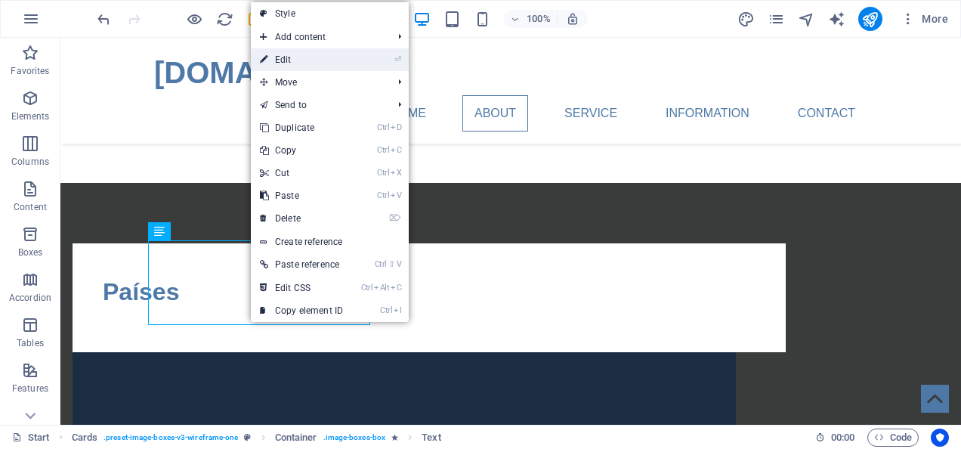
click at [313, 66] on link "⏎ Edit" at bounding box center [301, 59] width 101 height 23
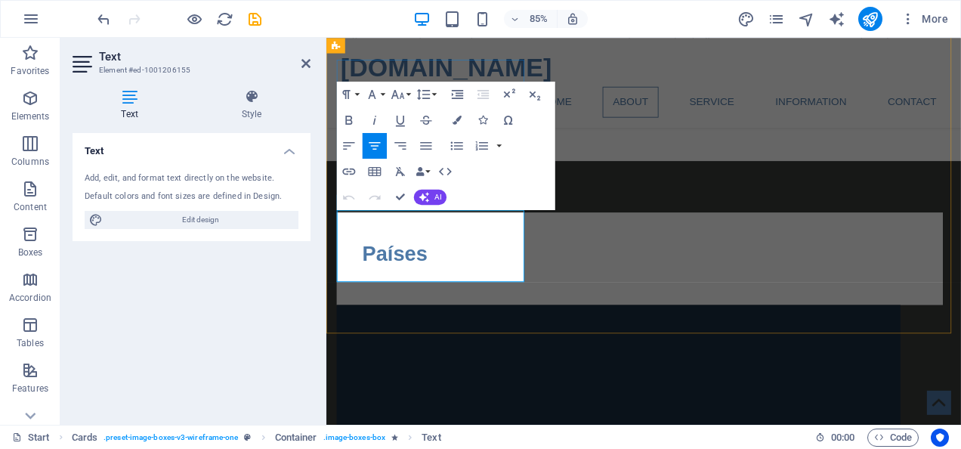
drag, startPoint x: 372, startPoint y: 247, endPoint x: 547, endPoint y: 304, distance: 183.7
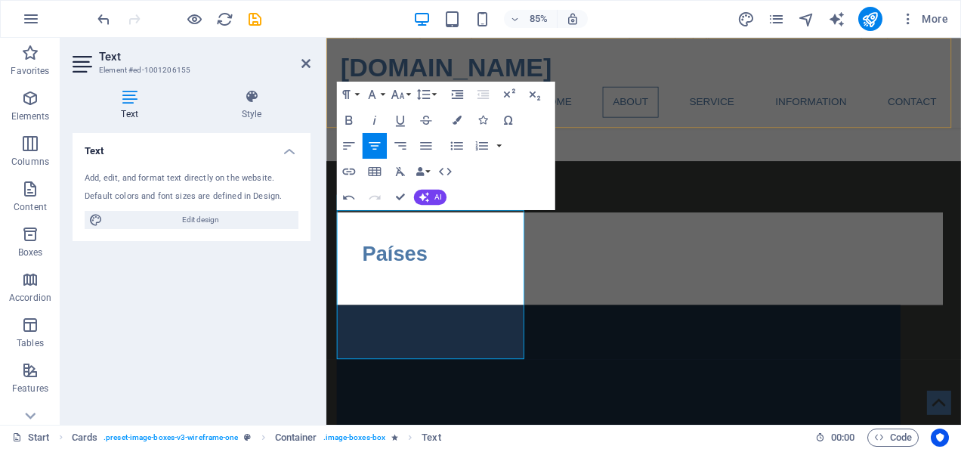
click at [829, 69] on div "[DOMAIN_NAME] Home About Service Information Contact Menu" at bounding box center [699, 91] width 746 height 106
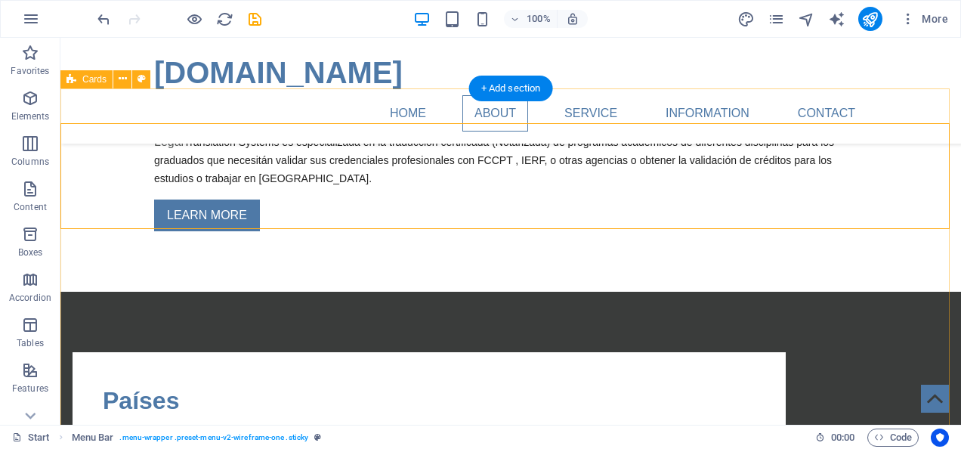
scroll to position [968, 0]
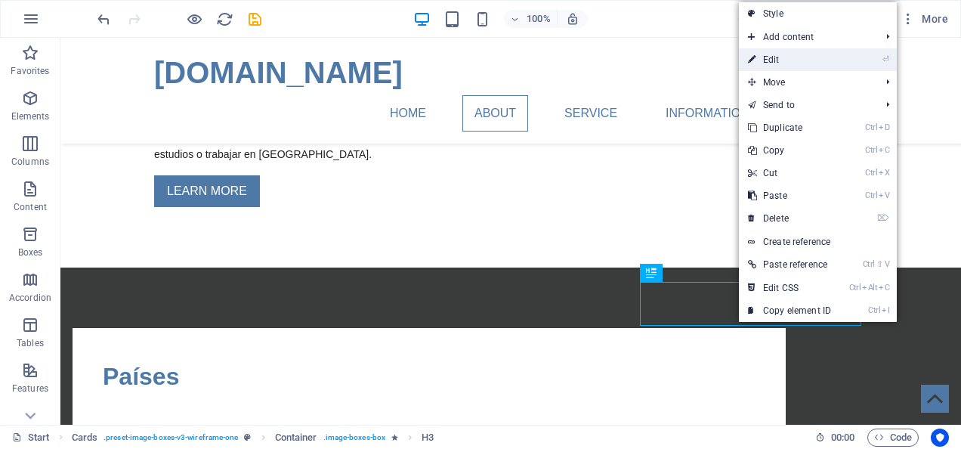
click at [785, 56] on link "⏎ Edit" at bounding box center [789, 59] width 101 height 23
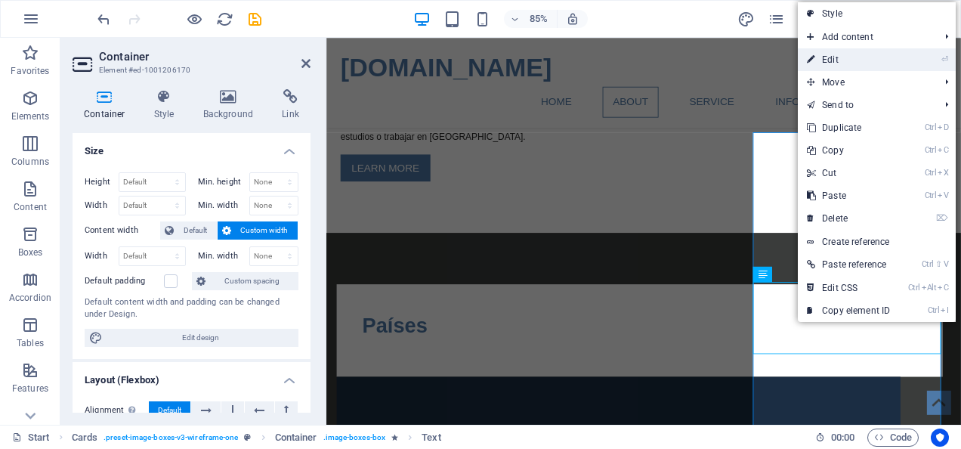
click at [853, 60] on link "⏎ Edit" at bounding box center [848, 59] width 101 height 23
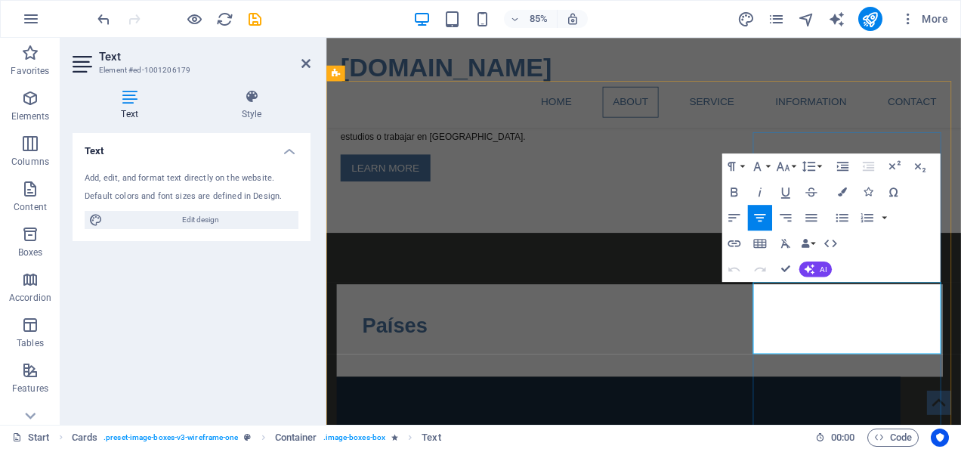
drag, startPoint x: 864, startPoint y: 336, endPoint x: 1017, endPoint y: 385, distance: 161.0
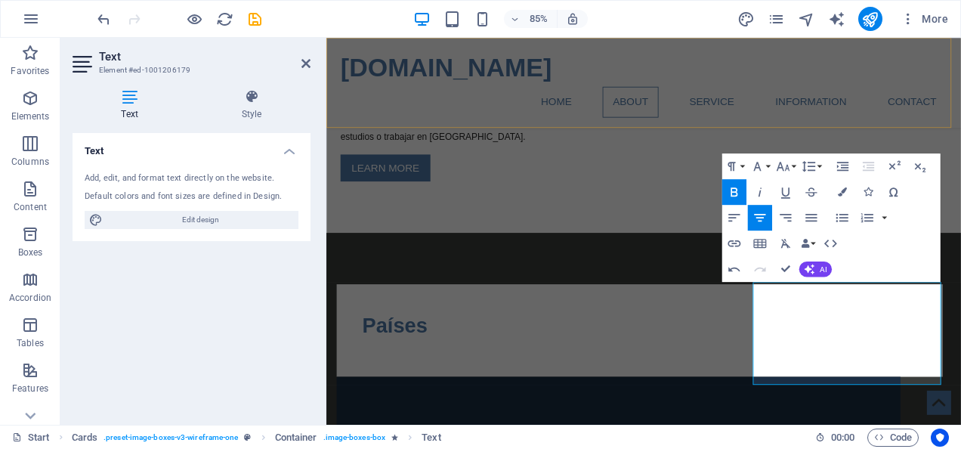
click at [745, 140] on div "[DOMAIN_NAME] Home About Service Information Contact Menu" at bounding box center [699, 91] width 746 height 106
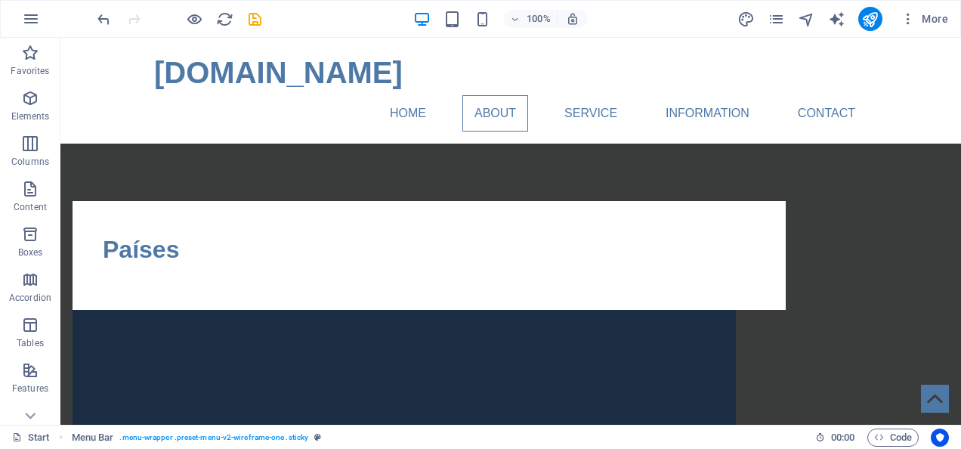
scroll to position [1071, 0]
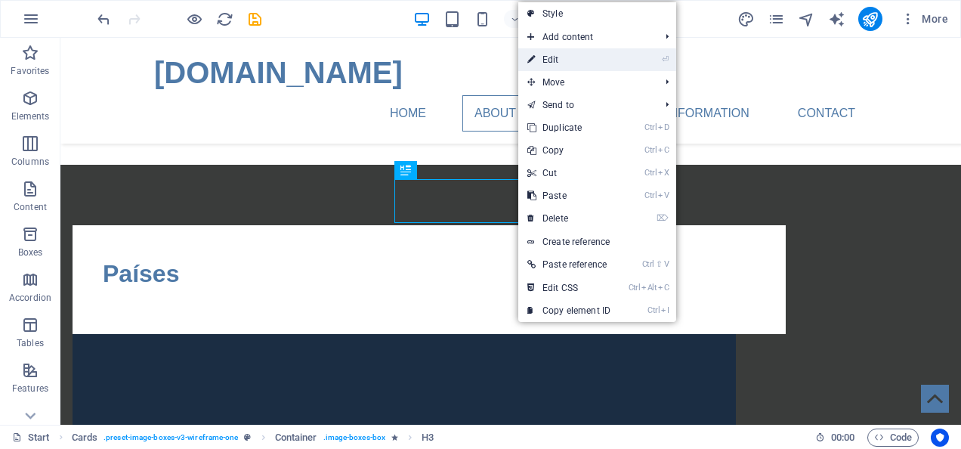
click at [576, 58] on link "⏎ Edit" at bounding box center [568, 59] width 101 height 23
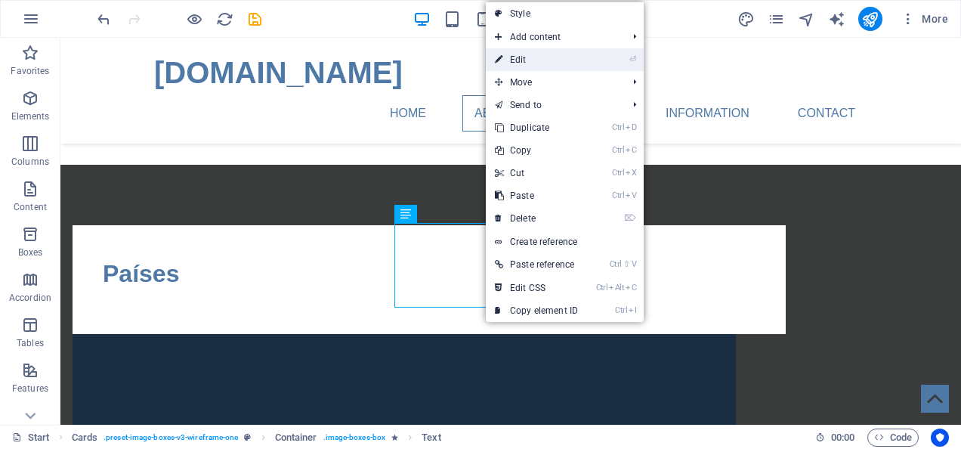
click at [529, 57] on link "⏎ Edit" at bounding box center [536, 59] width 101 height 23
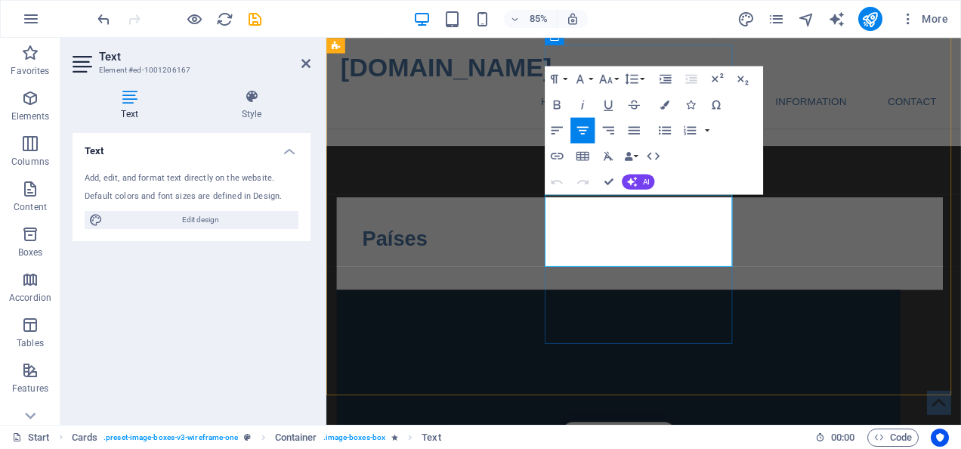
drag, startPoint x: 619, startPoint y: 238, endPoint x: 757, endPoint y: 282, distance: 145.0
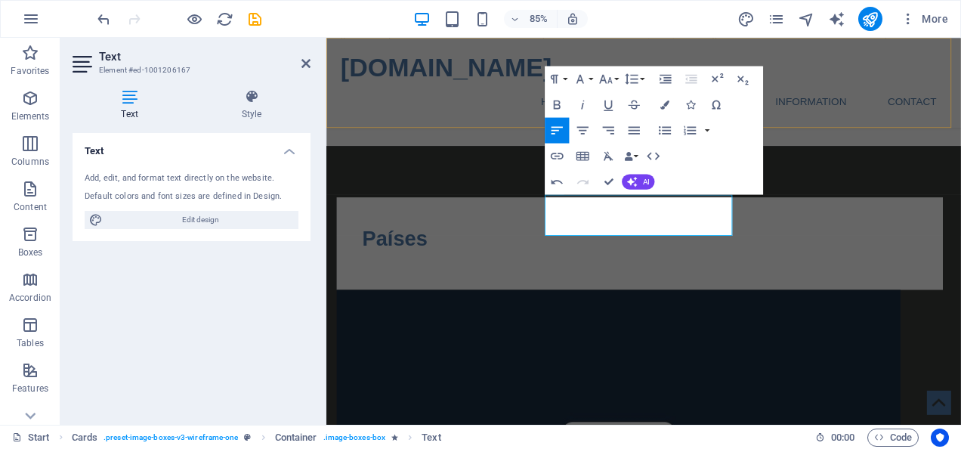
click at [903, 131] on div "[DOMAIN_NAME] Home About Service Information Contact Menu" at bounding box center [699, 91] width 746 height 106
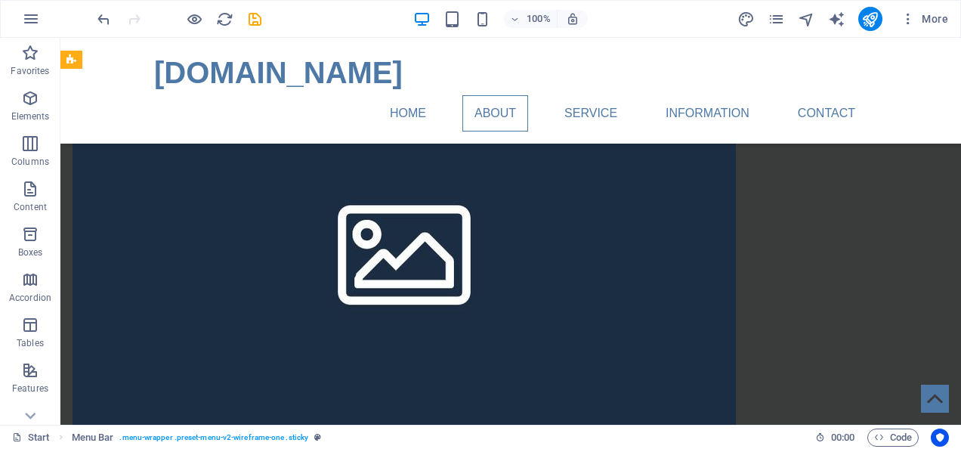
scroll to position [1325, 0]
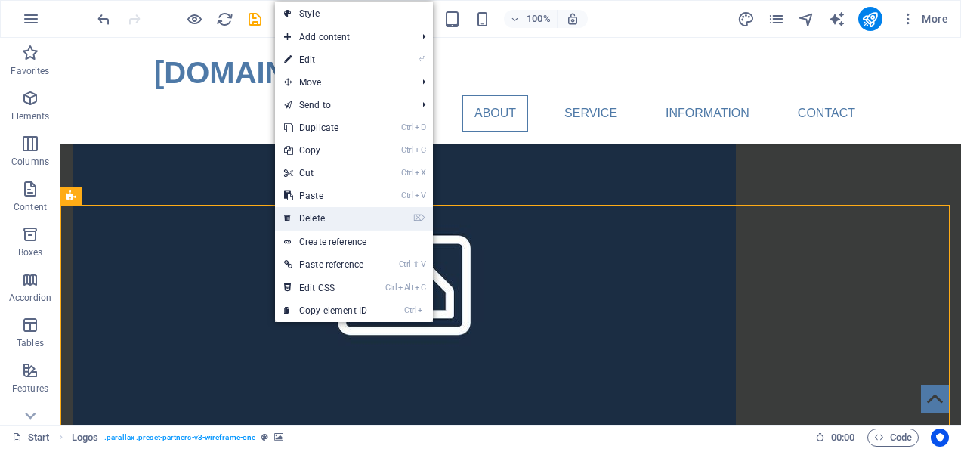
click at [353, 212] on link "⌦ Delete" at bounding box center [325, 218] width 101 height 23
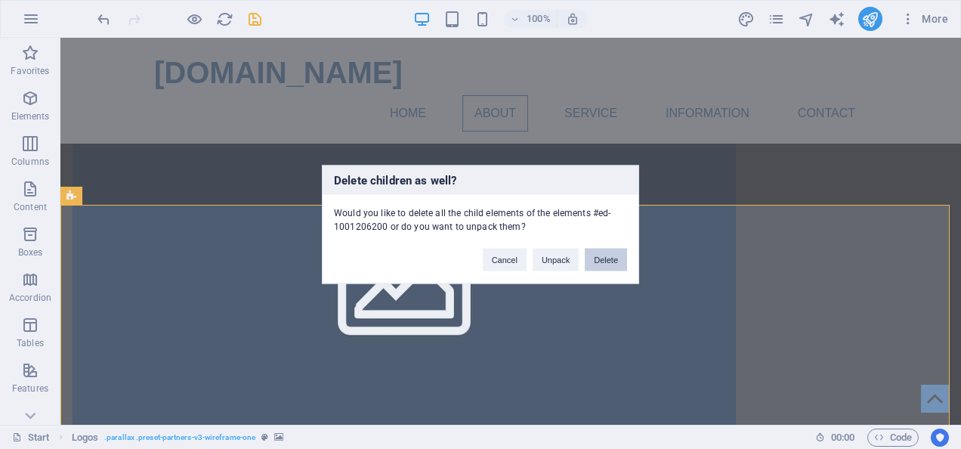
drag, startPoint x: 604, startPoint y: 258, endPoint x: 544, endPoint y: 220, distance: 71.7
click at [604, 258] on button "Delete" at bounding box center [606, 259] width 42 height 23
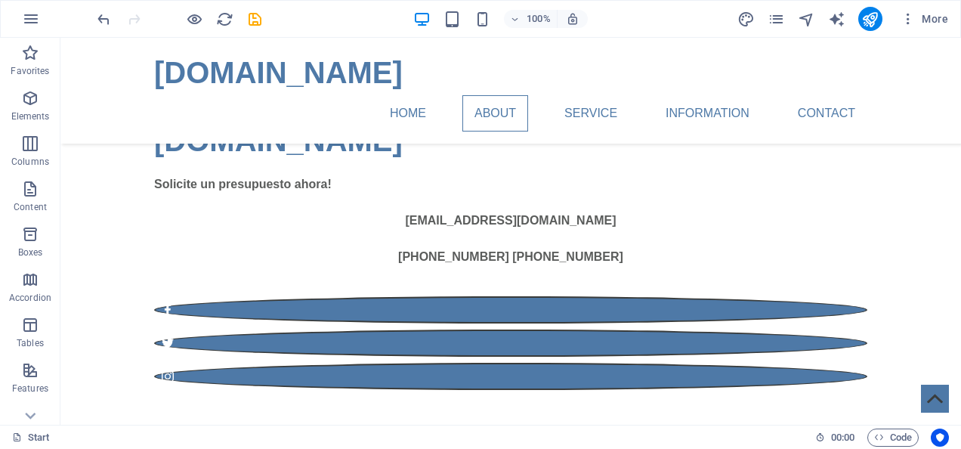
scroll to position [523, 0]
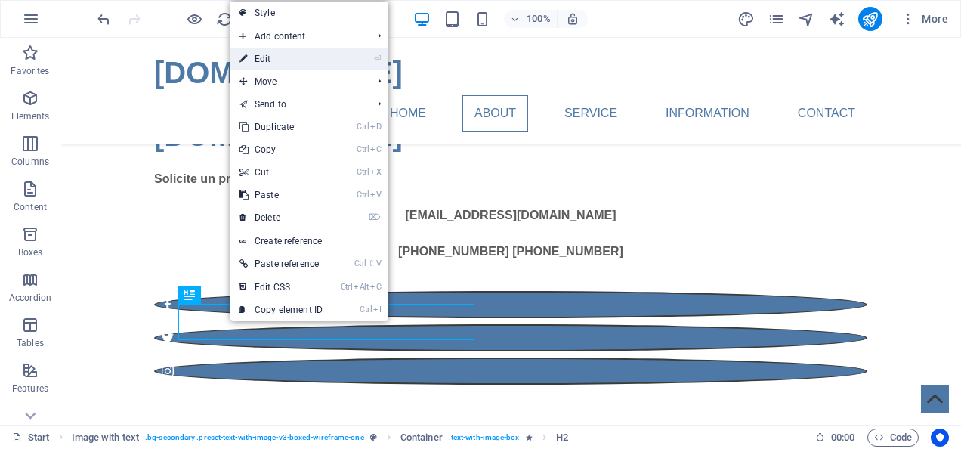
click at [279, 54] on link "⏎ Edit" at bounding box center [280, 59] width 101 height 23
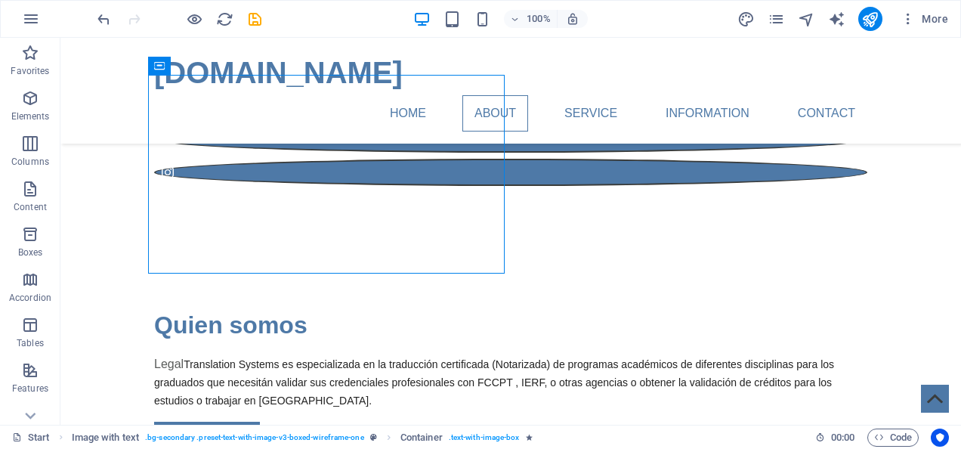
scroll to position [705, 0]
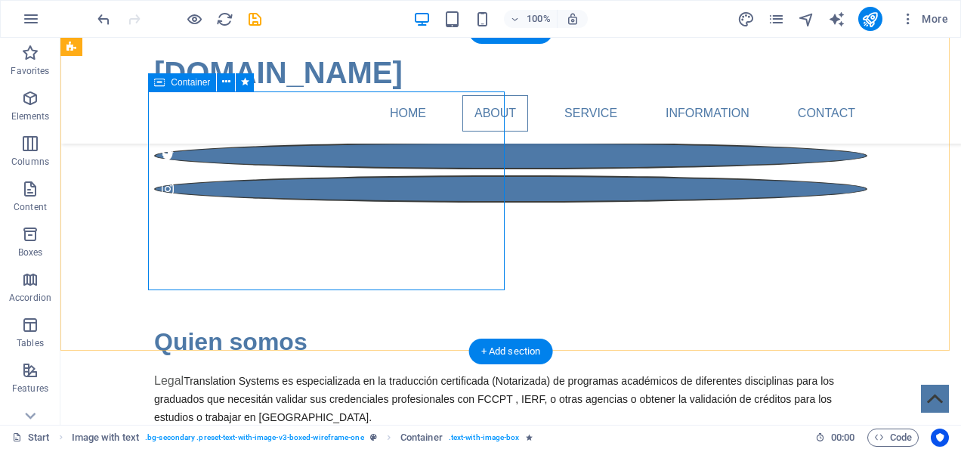
drag, startPoint x: 298, startPoint y: 193, endPoint x: 288, endPoint y: 189, distance: 10.8
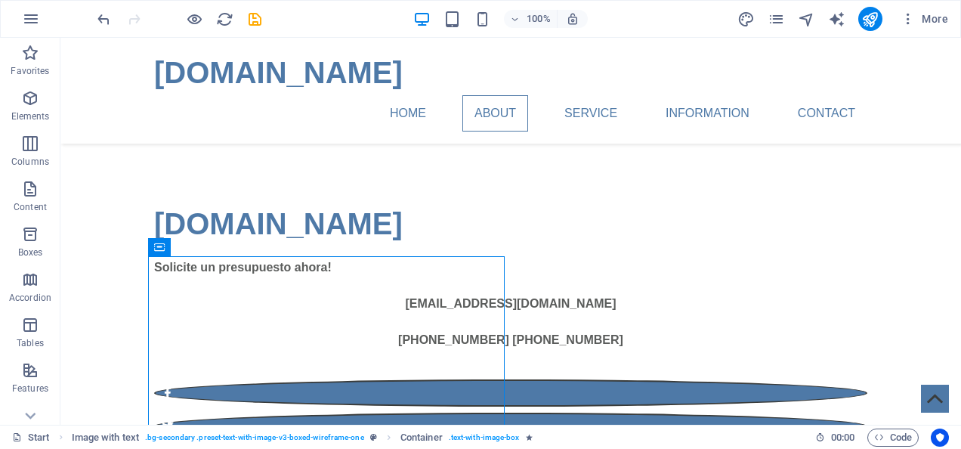
scroll to position [568, 0]
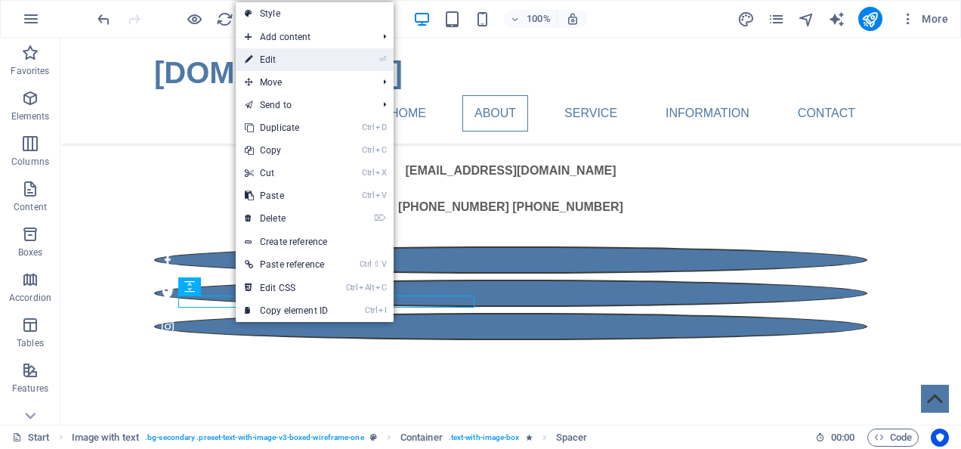
click at [287, 58] on link "⏎ Edit" at bounding box center [286, 59] width 101 height 23
select select "rem"
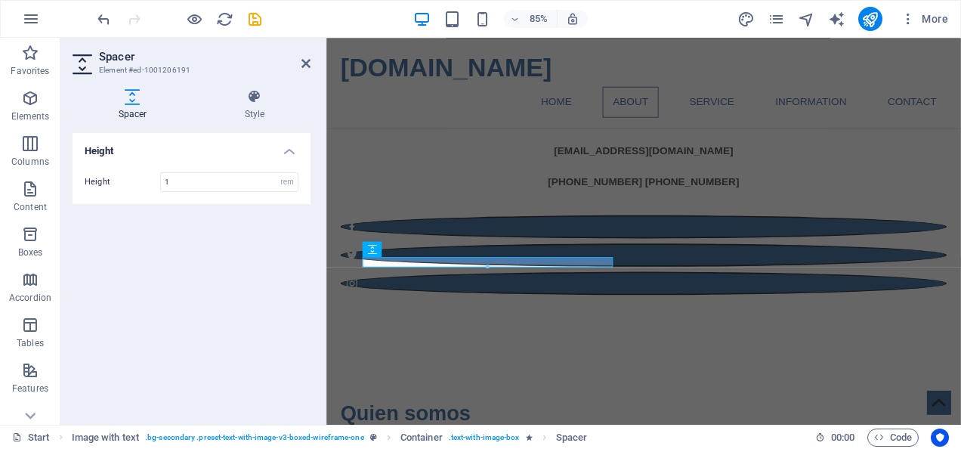
click at [382, 264] on div at bounding box center [487, 266] width 249 height 5
click at [402, 264] on div at bounding box center [487, 266] width 249 height 5
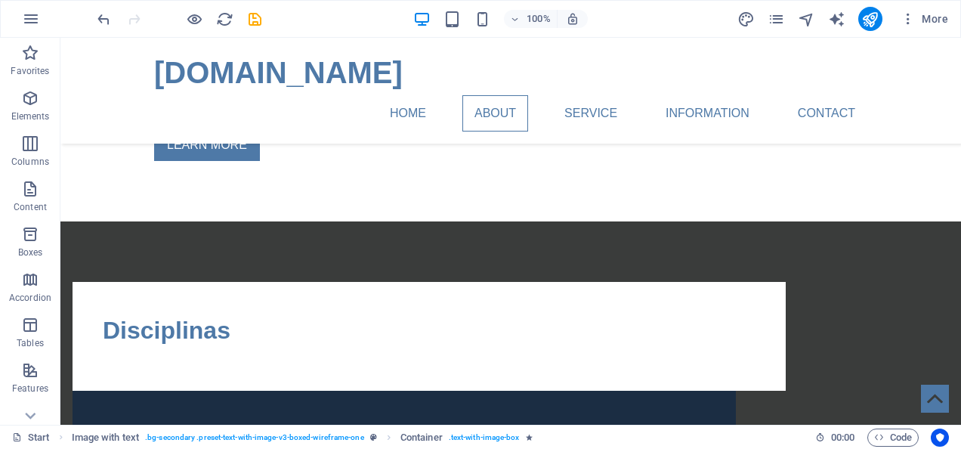
scroll to position [1020, 0]
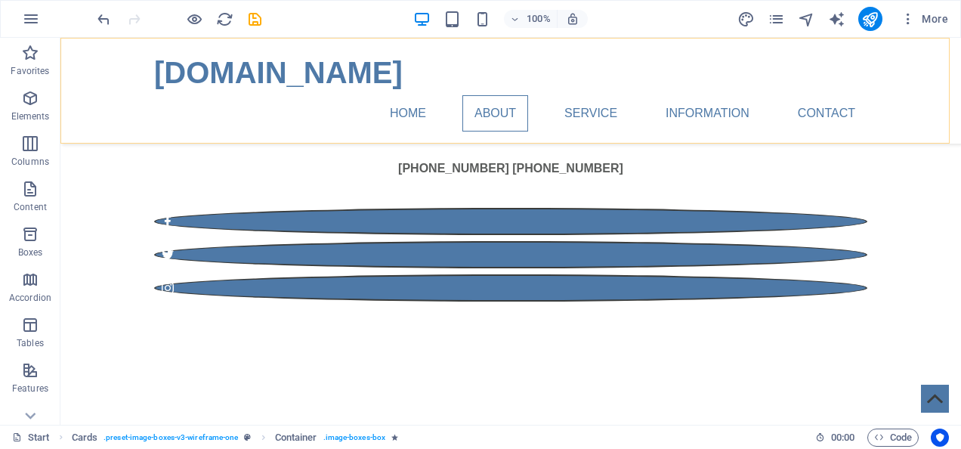
scroll to position [601, 0]
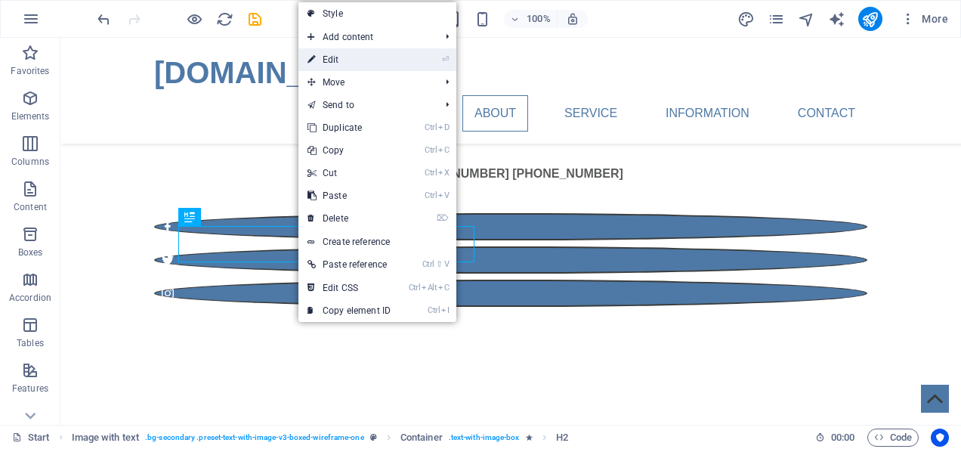
click at [347, 59] on link "⏎ Edit" at bounding box center [348, 59] width 101 height 23
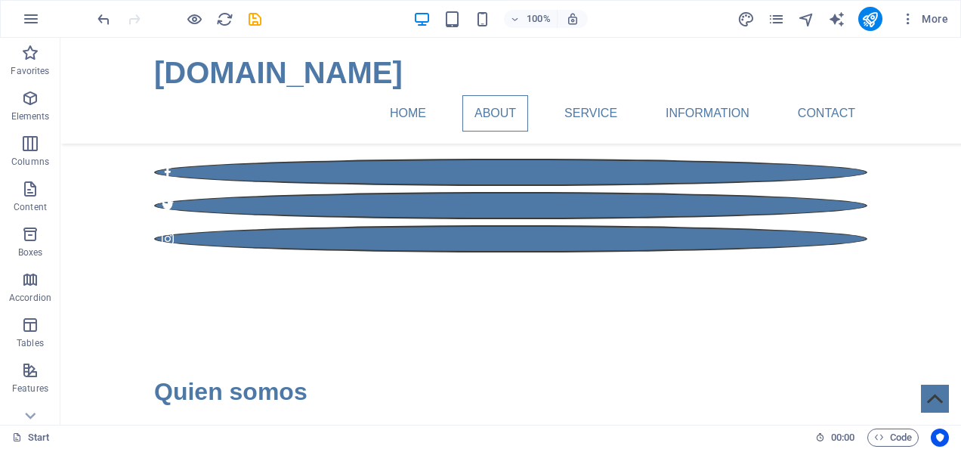
scroll to position [662, 0]
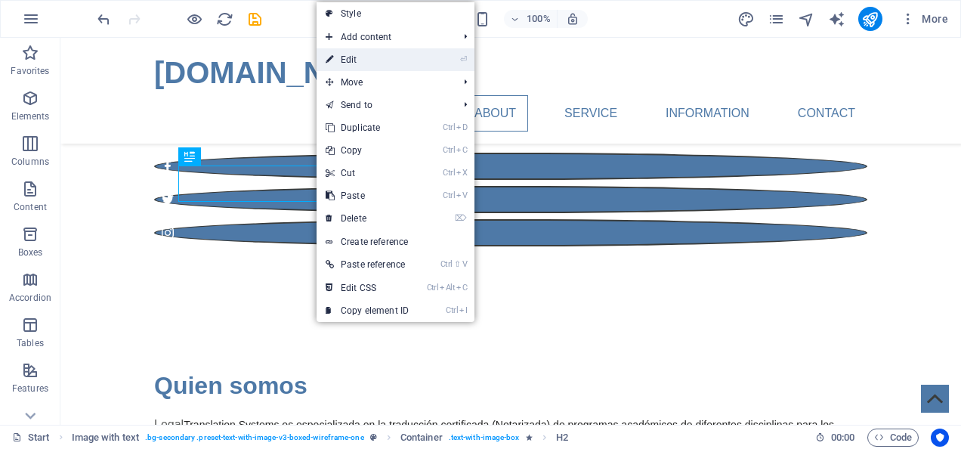
click at [384, 55] on link "⏎ Edit" at bounding box center [366, 59] width 101 height 23
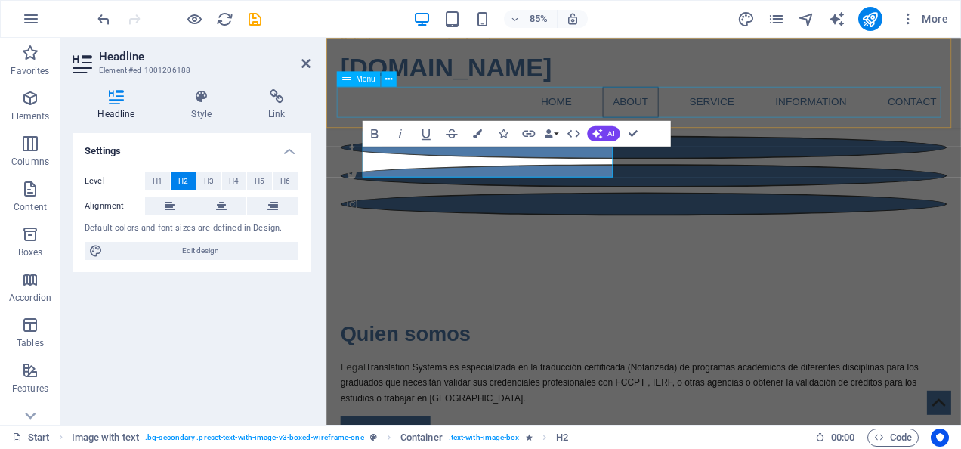
click at [834, 130] on nav "Home About Service Information Contact" at bounding box center [699, 113] width 713 height 36
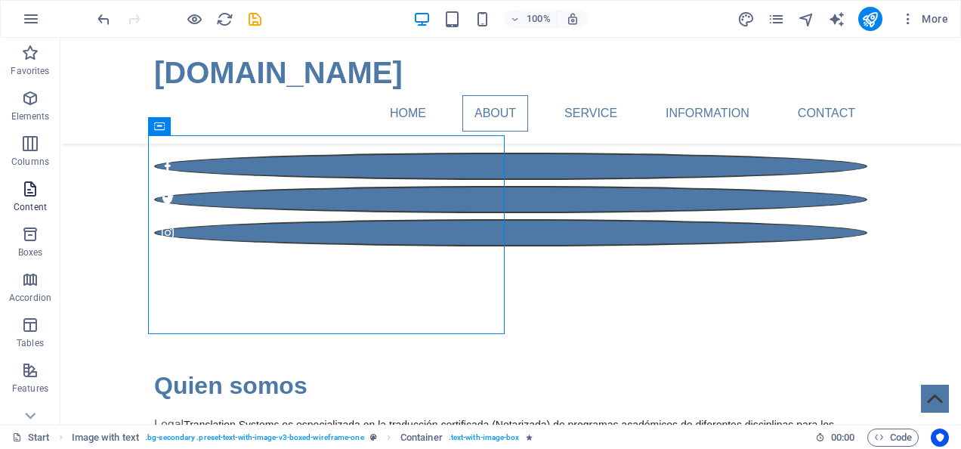
click at [36, 199] on span "Content" at bounding box center [30, 198] width 60 height 36
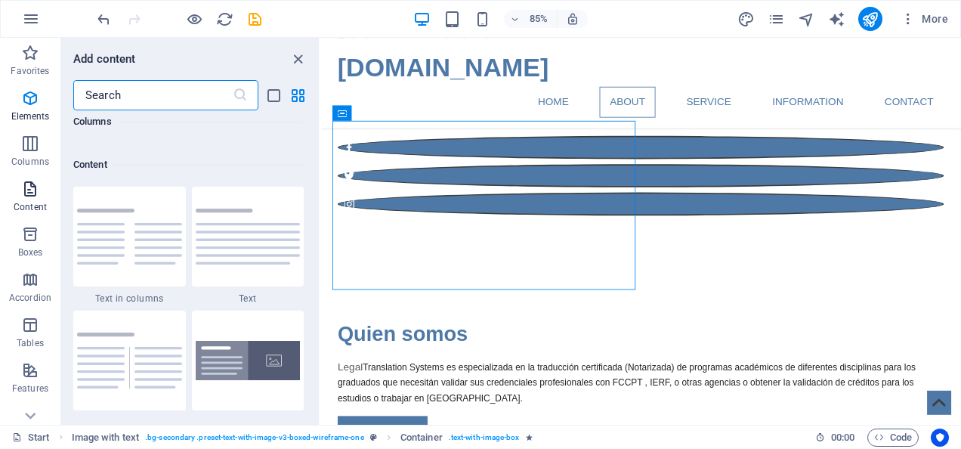
scroll to position [2643, 0]
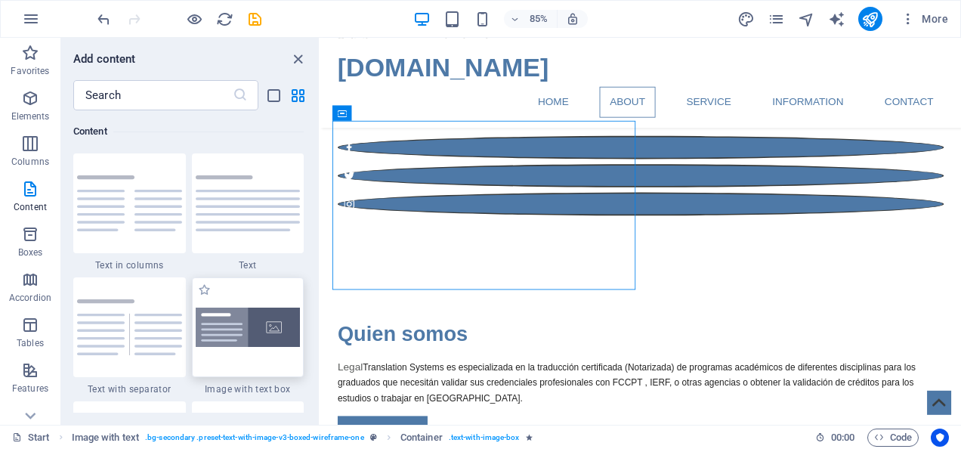
click at [227, 335] on img at bounding box center [248, 327] width 105 height 40
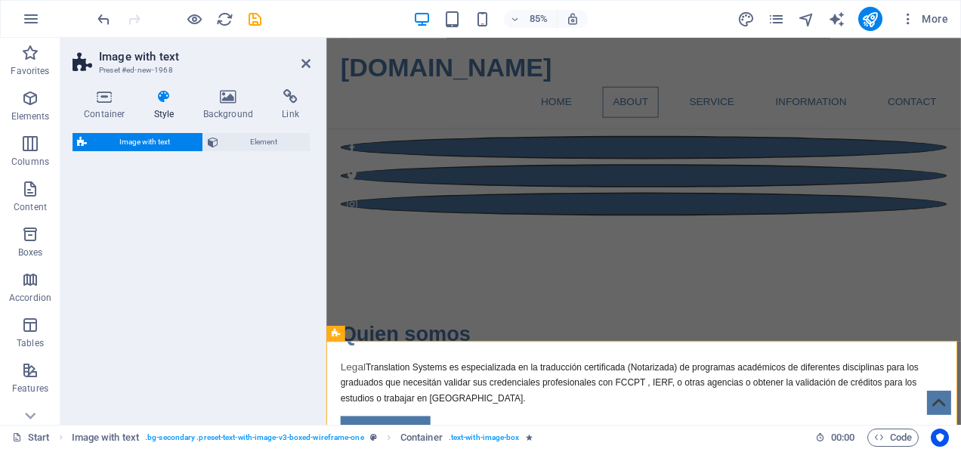
select select "rem"
select select "px"
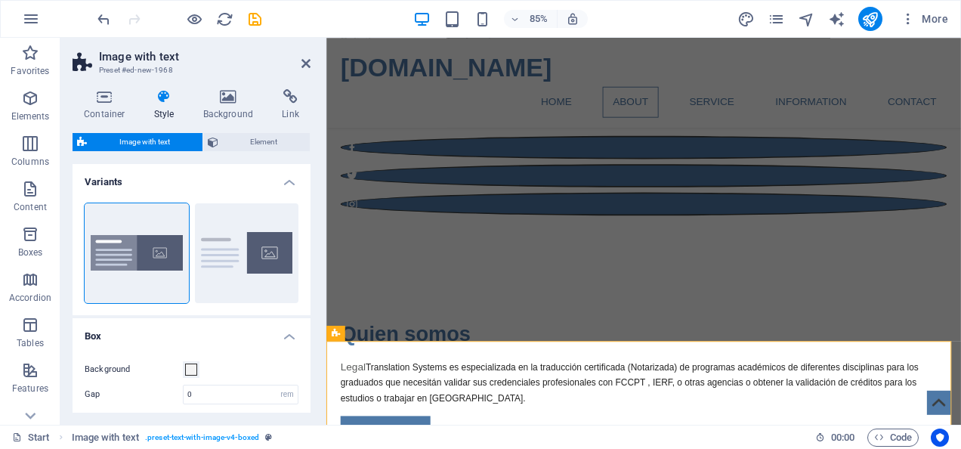
drag, startPoint x: 307, startPoint y: 210, endPoint x: 304, endPoint y: 259, distance: 49.1
click at [304, 259] on div "Boxed Default" at bounding box center [192, 253] width 238 height 124
click at [187, 363] on span at bounding box center [191, 369] width 12 height 12
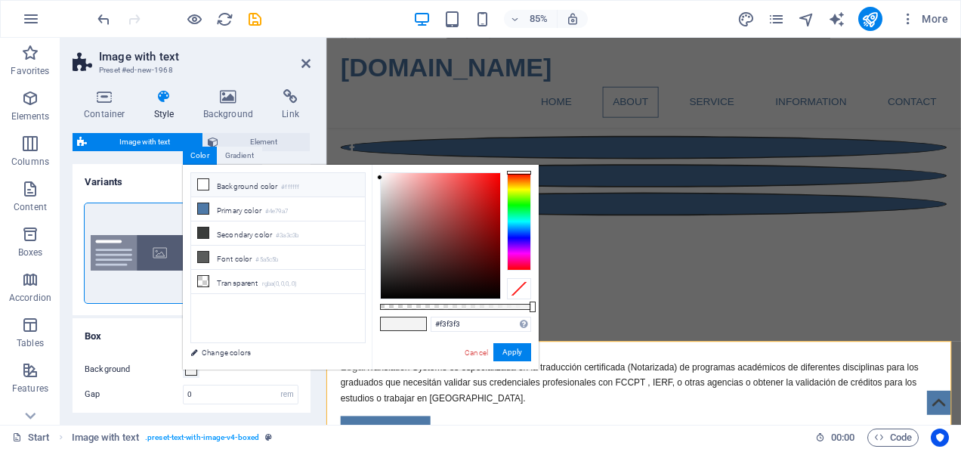
click at [202, 181] on icon at bounding box center [203, 184] width 11 height 11
type input "#ffffff"
click at [511, 355] on button "Apply" at bounding box center [512, 352] width 38 height 18
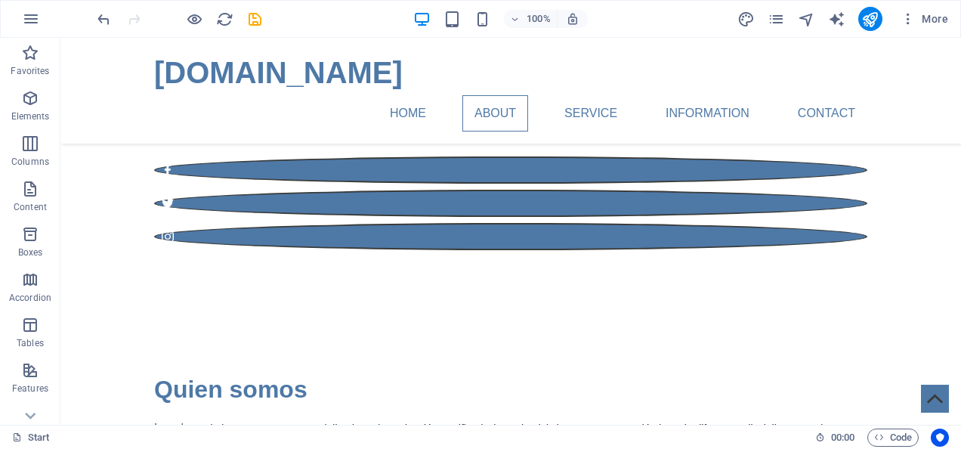
scroll to position [651, 0]
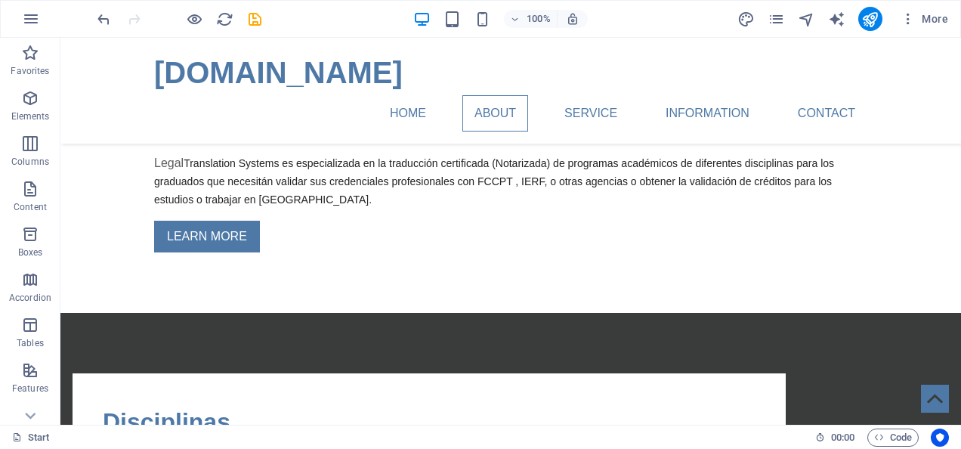
scroll to position [965, 0]
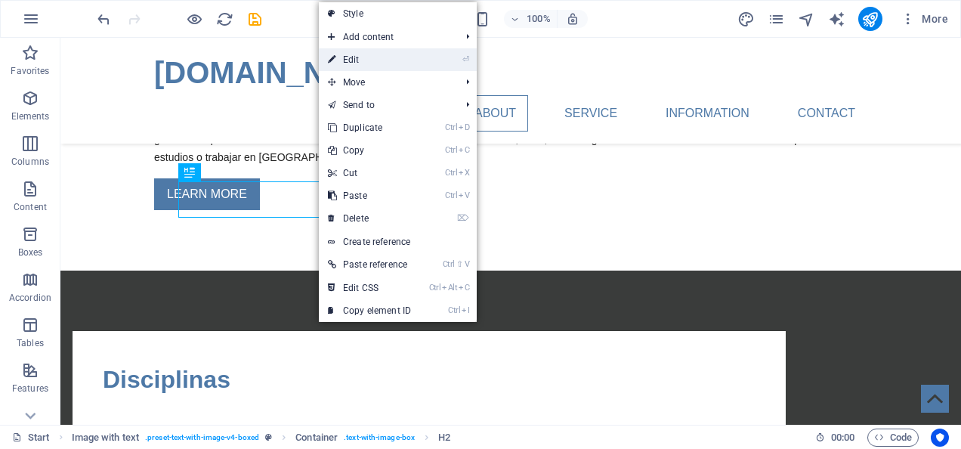
click at [375, 58] on link "⏎ Edit" at bounding box center [369, 59] width 101 height 23
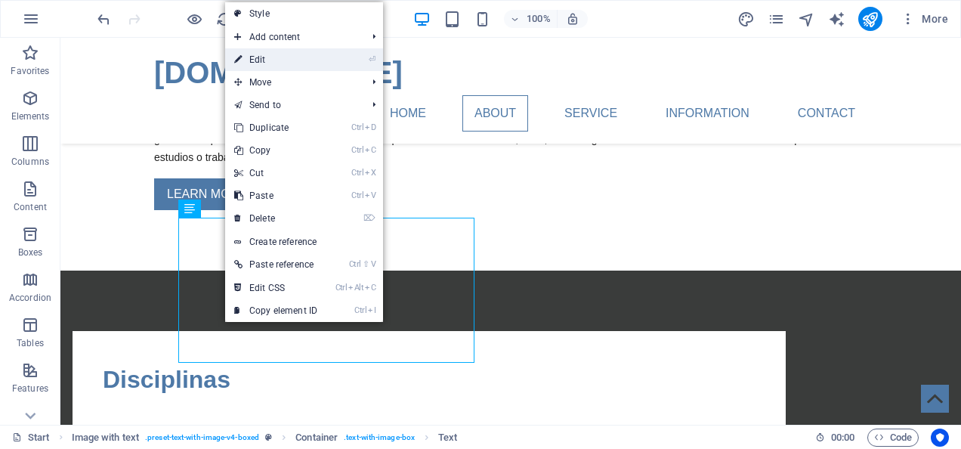
click at [275, 58] on link "⏎ Edit" at bounding box center [275, 59] width 101 height 23
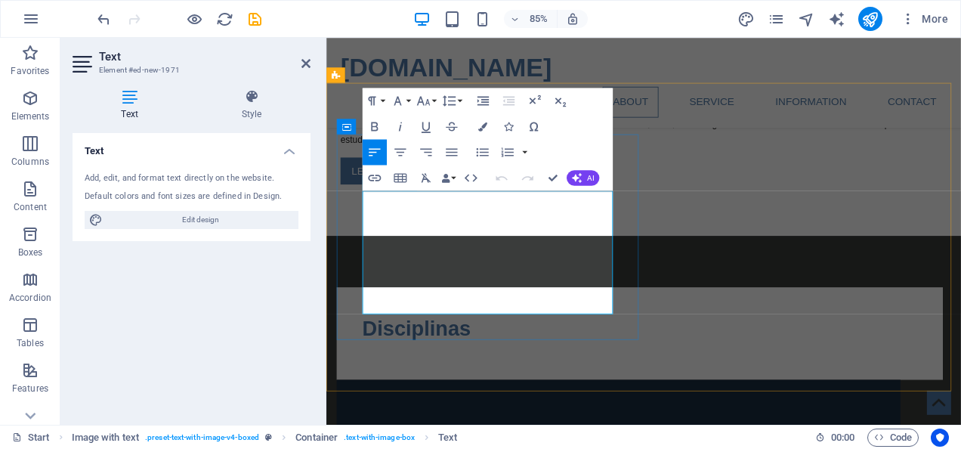
drag, startPoint x: 370, startPoint y: 233, endPoint x: 650, endPoint y: 360, distance: 307.6
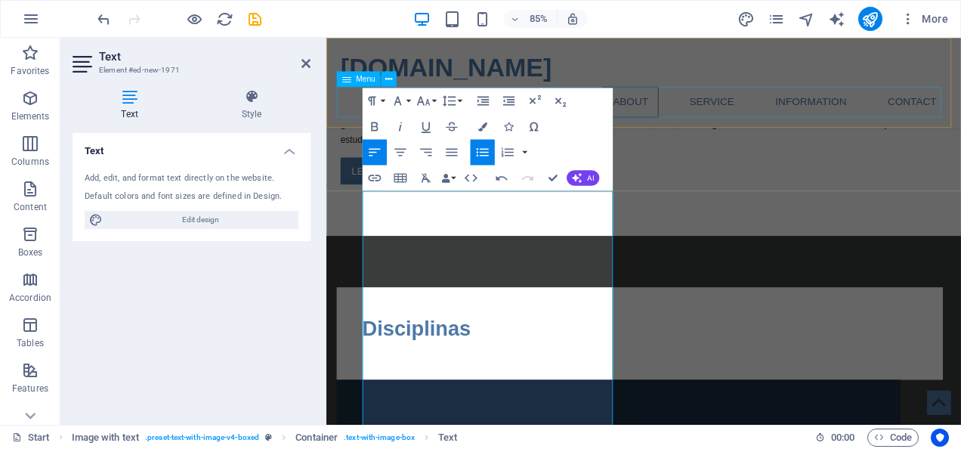
click at [822, 131] on nav "Home About Service Information Contact" at bounding box center [699, 113] width 713 height 36
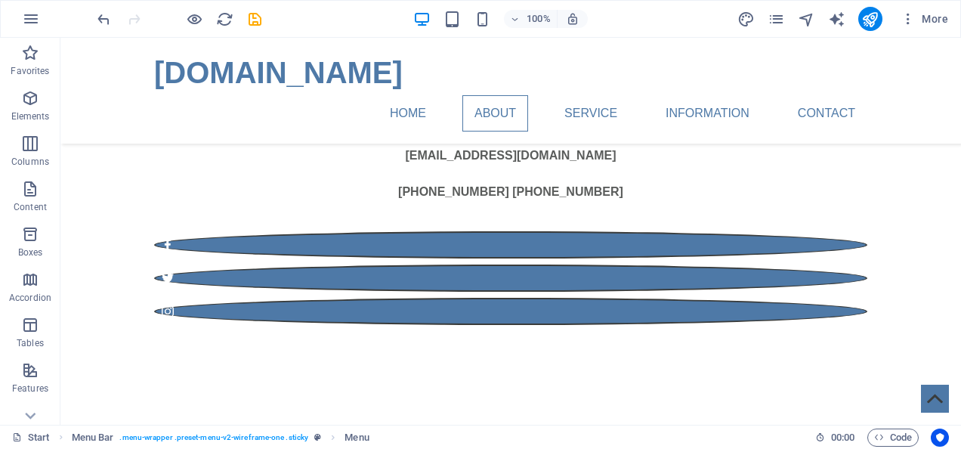
scroll to position [603, 0]
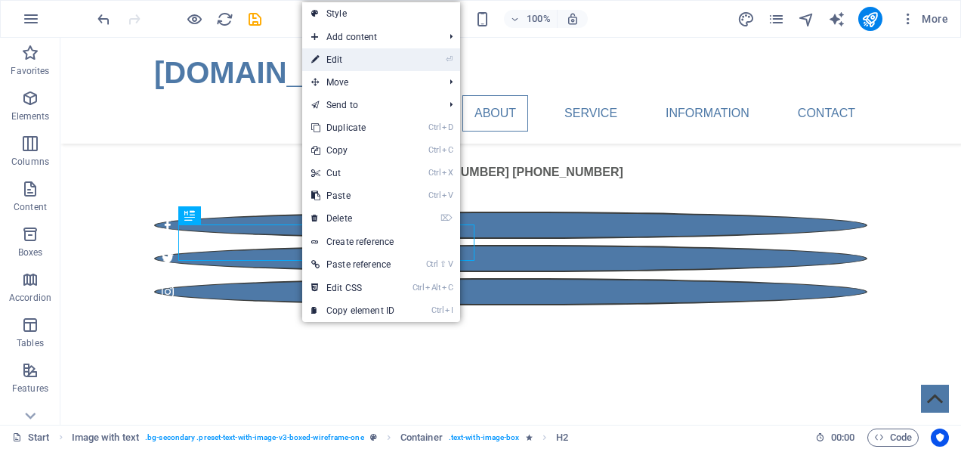
click at [363, 60] on link "⏎ Edit" at bounding box center [352, 59] width 101 height 23
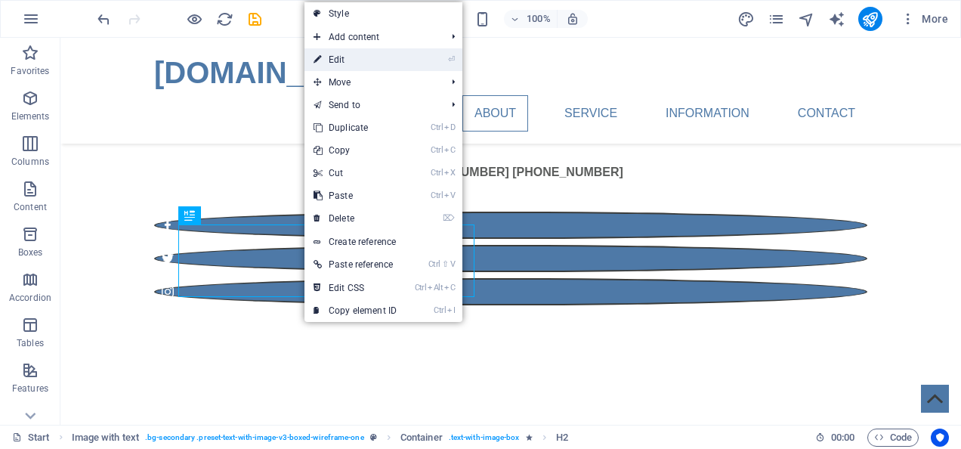
click at [349, 59] on link "⏎ Edit" at bounding box center [354, 59] width 101 height 23
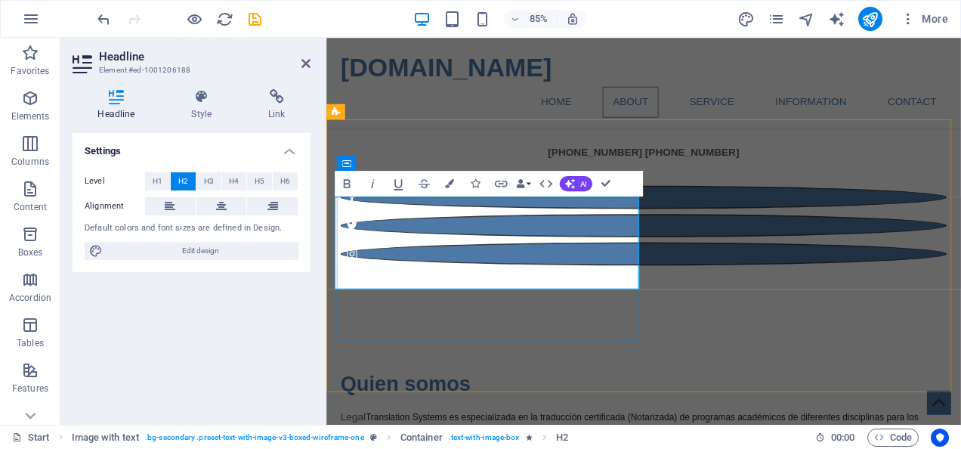
scroll to position [0, 54]
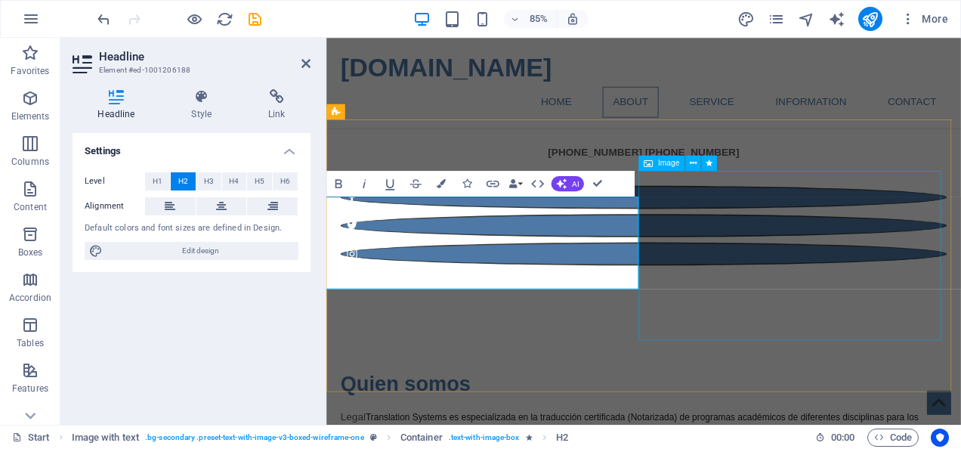
drag, startPoint x: 361, startPoint y: 317, endPoint x: 695, endPoint y: 317, distance: 333.8
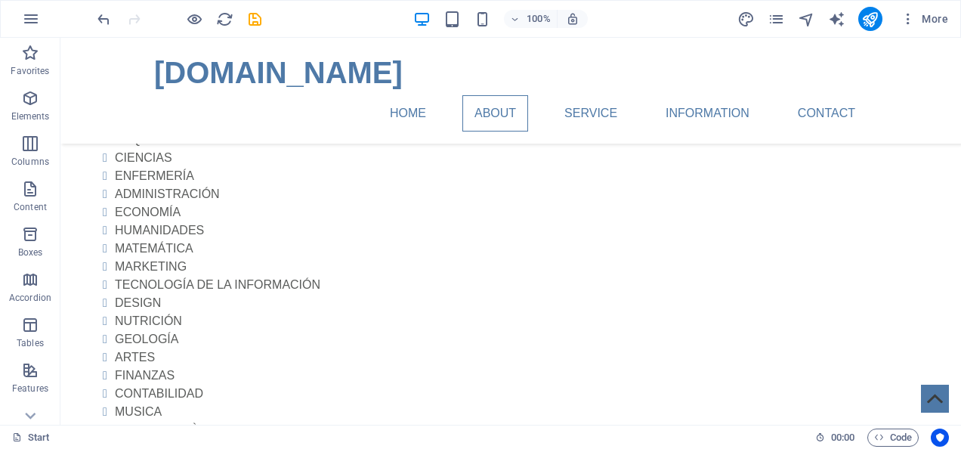
scroll to position [1974, 0]
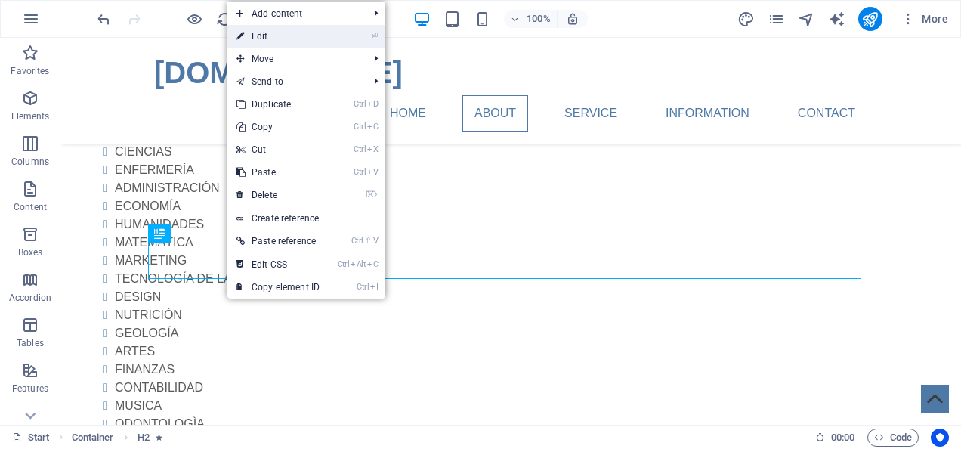
click at [272, 37] on link "⏎ Edit" at bounding box center [277, 36] width 101 height 23
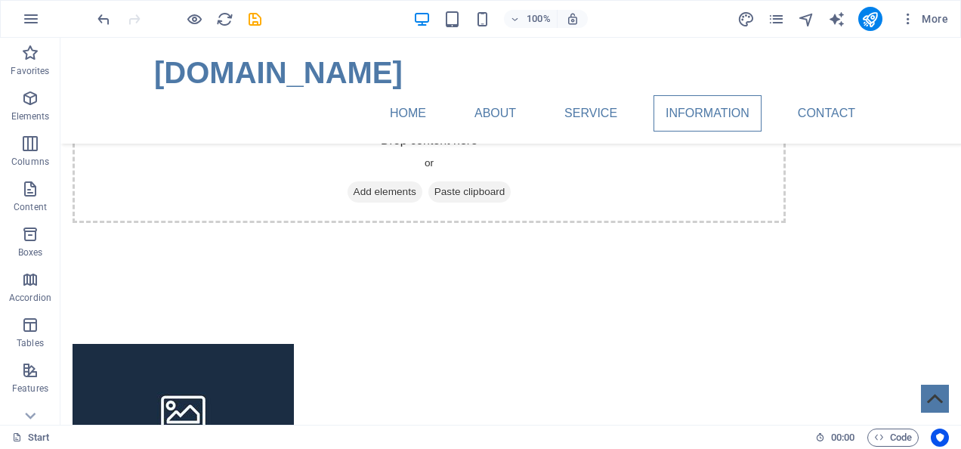
scroll to position [2840, 0]
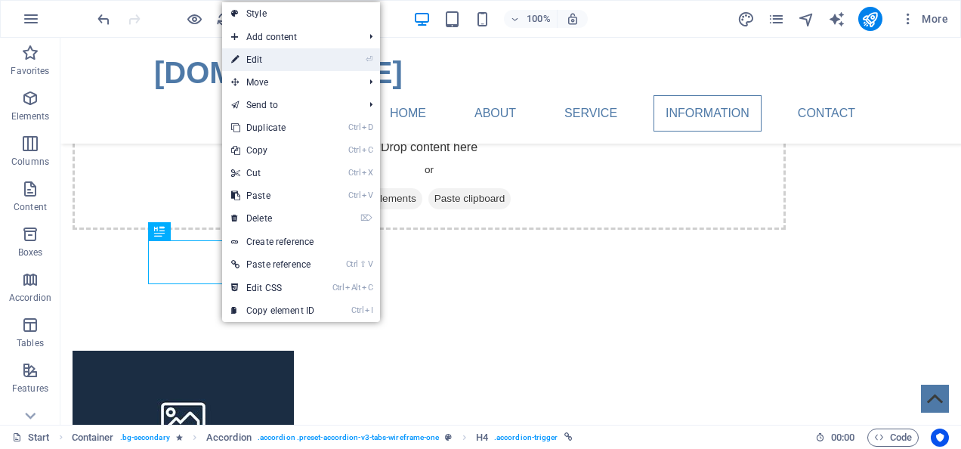
click at [277, 57] on link "⏎ Edit" at bounding box center [272, 59] width 101 height 23
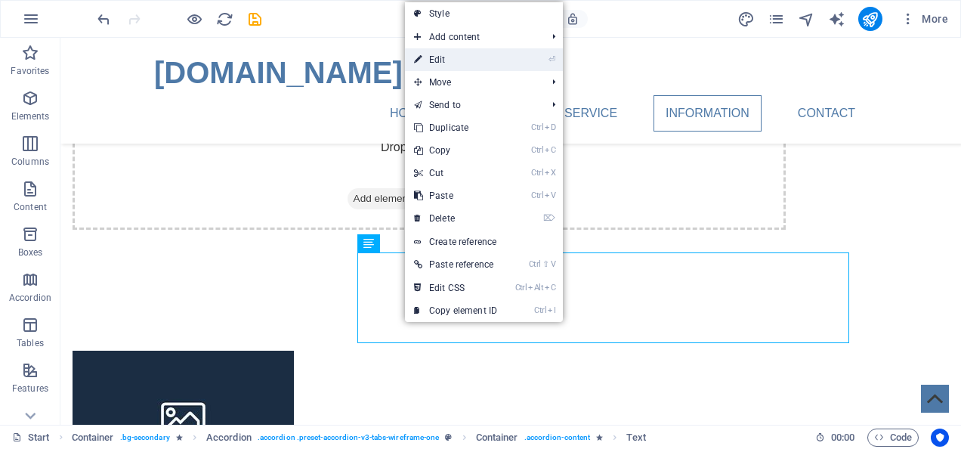
drag, startPoint x: 450, startPoint y: 56, endPoint x: 233, endPoint y: 305, distance: 330.3
click at [450, 56] on link "⏎ Edit" at bounding box center [455, 59] width 101 height 23
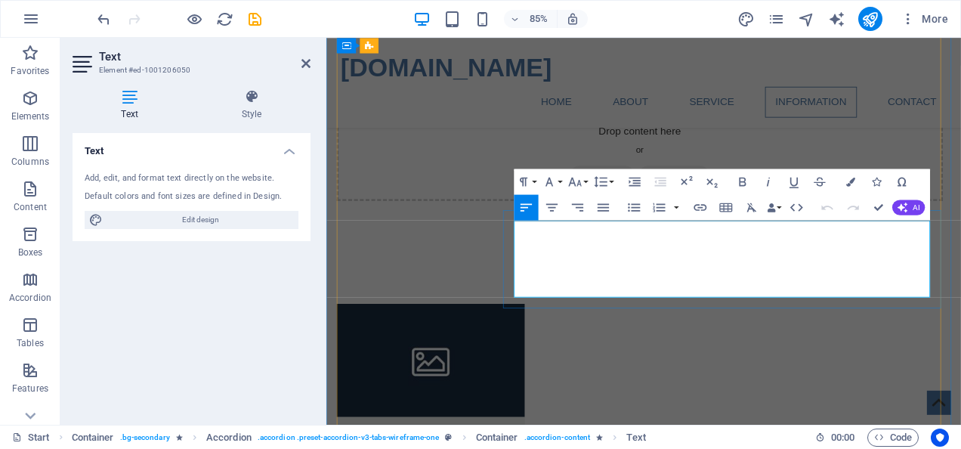
drag, startPoint x: 549, startPoint y: 261, endPoint x: 717, endPoint y: 327, distance: 180.1
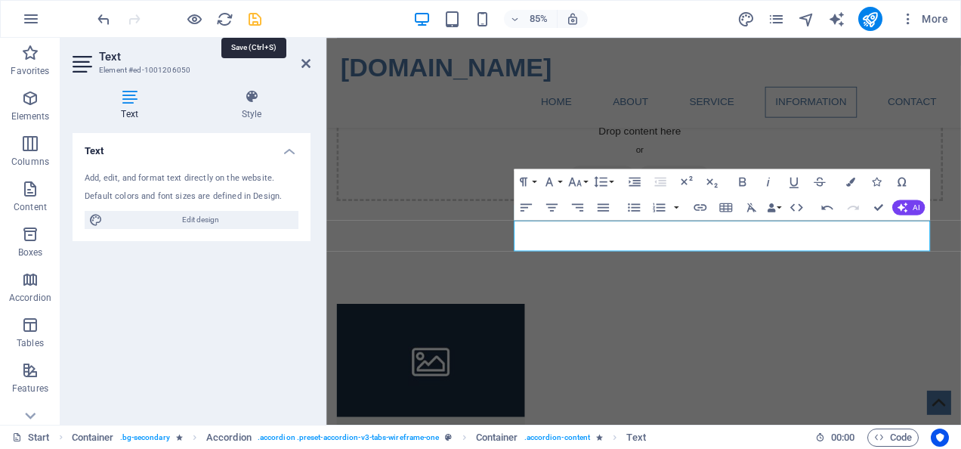
click at [252, 11] on icon "save" at bounding box center [254, 19] width 17 height 17
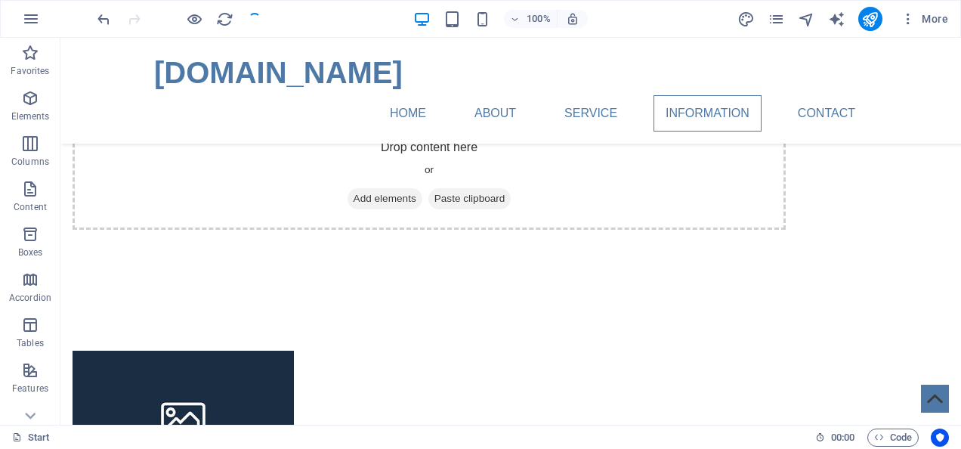
checkbox input "false"
click at [874, 19] on icon "publish" at bounding box center [869, 19] width 17 height 17
